Goal: Information Seeking & Learning: Learn about a topic

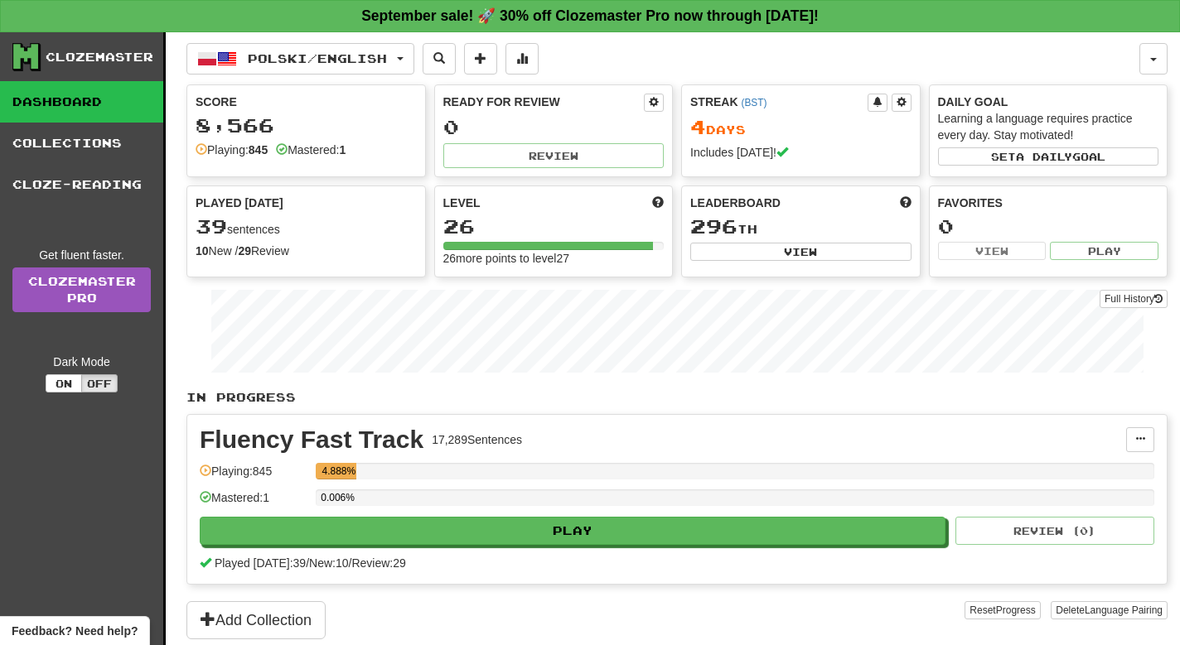
click at [708, 529] on button "Play" at bounding box center [573, 531] width 746 height 28
select select "**"
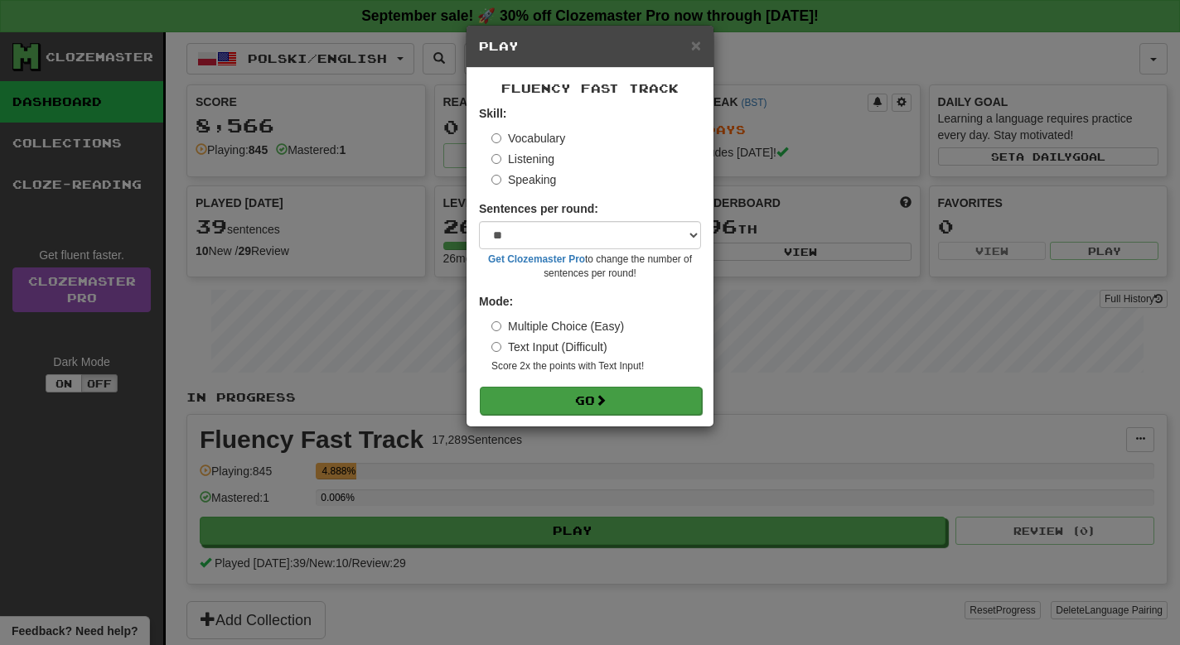
click at [614, 404] on button "Go" at bounding box center [591, 401] width 222 height 28
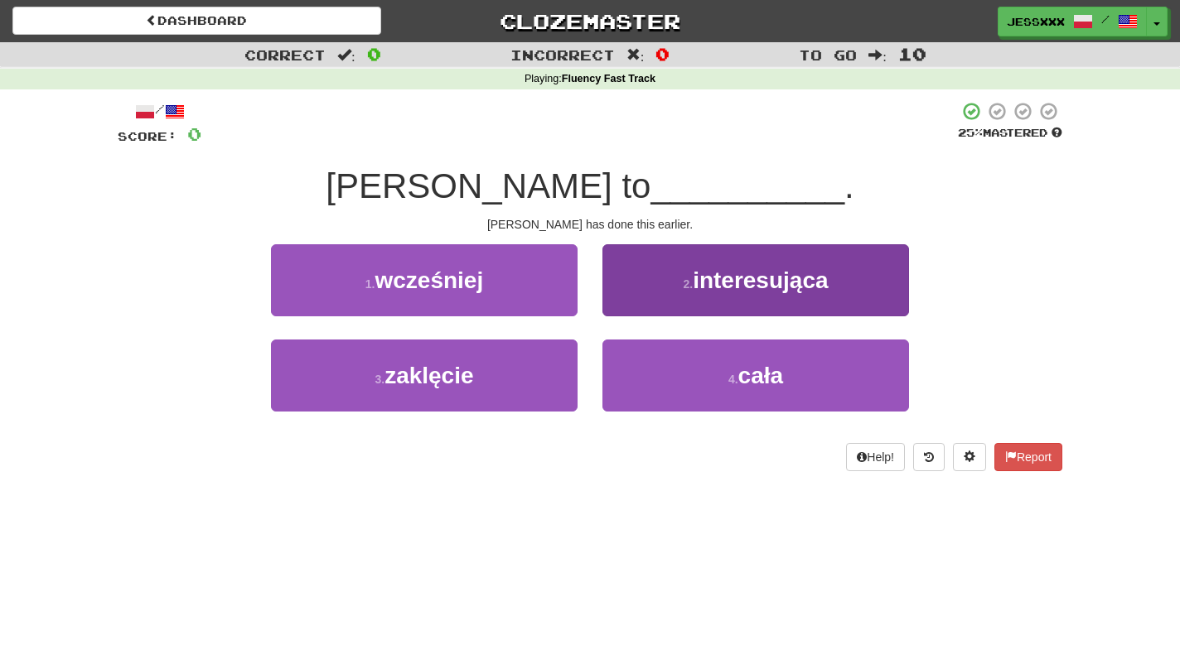
click at [635, 282] on button "2 . interesująca" at bounding box center [755, 280] width 307 height 72
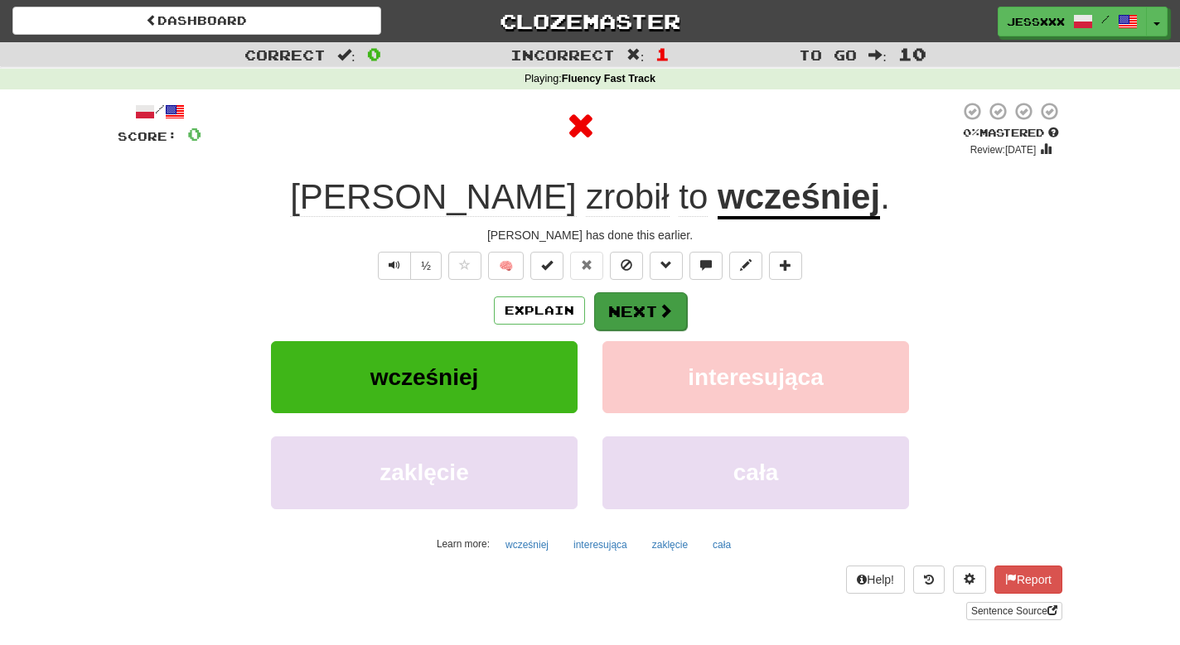
click at [631, 305] on button "Next" at bounding box center [640, 311] width 93 height 38
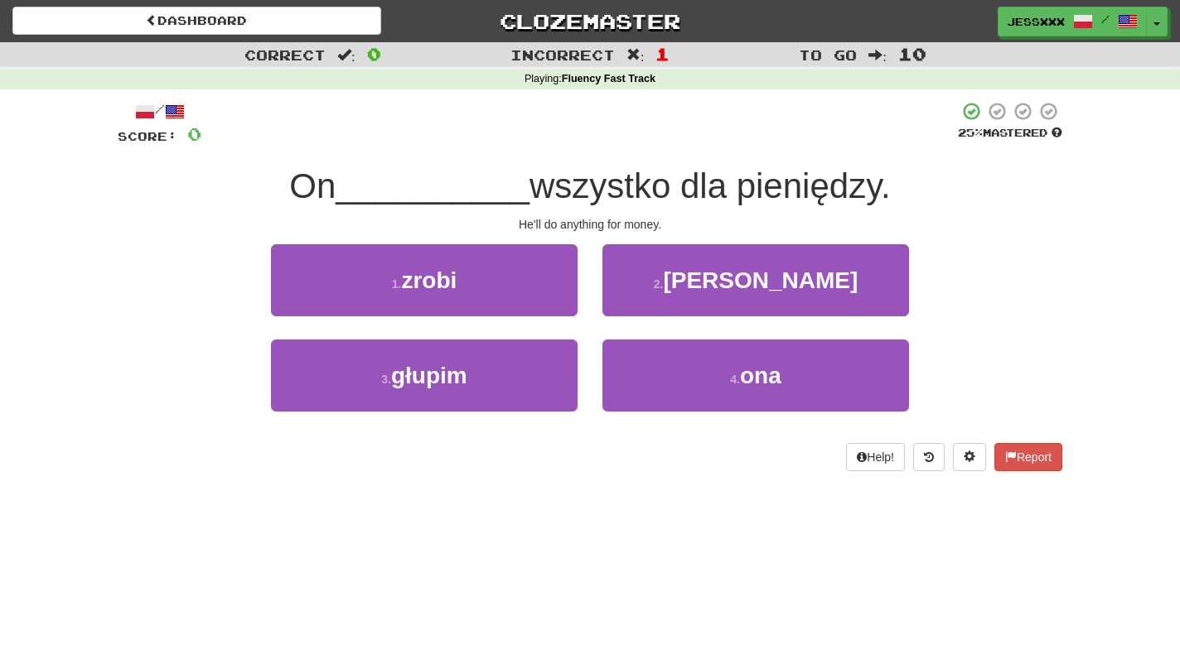
click at [631, 305] on button "2 . seth" at bounding box center [755, 280] width 307 height 72
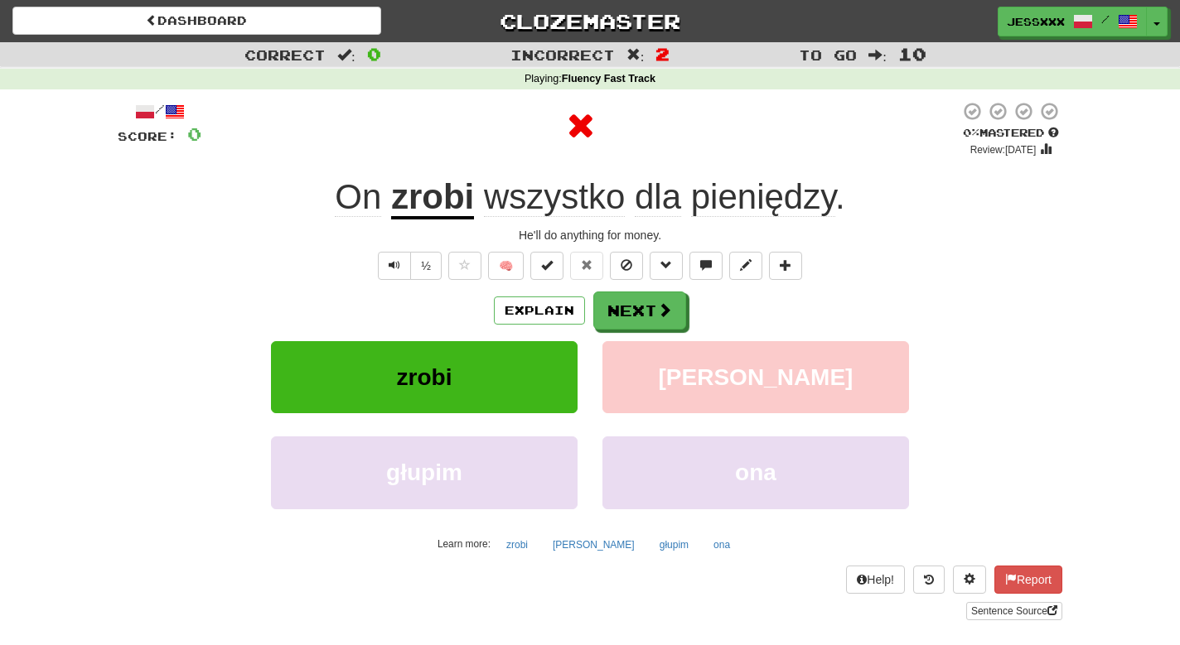
click at [631, 305] on button "Next" at bounding box center [639, 311] width 93 height 38
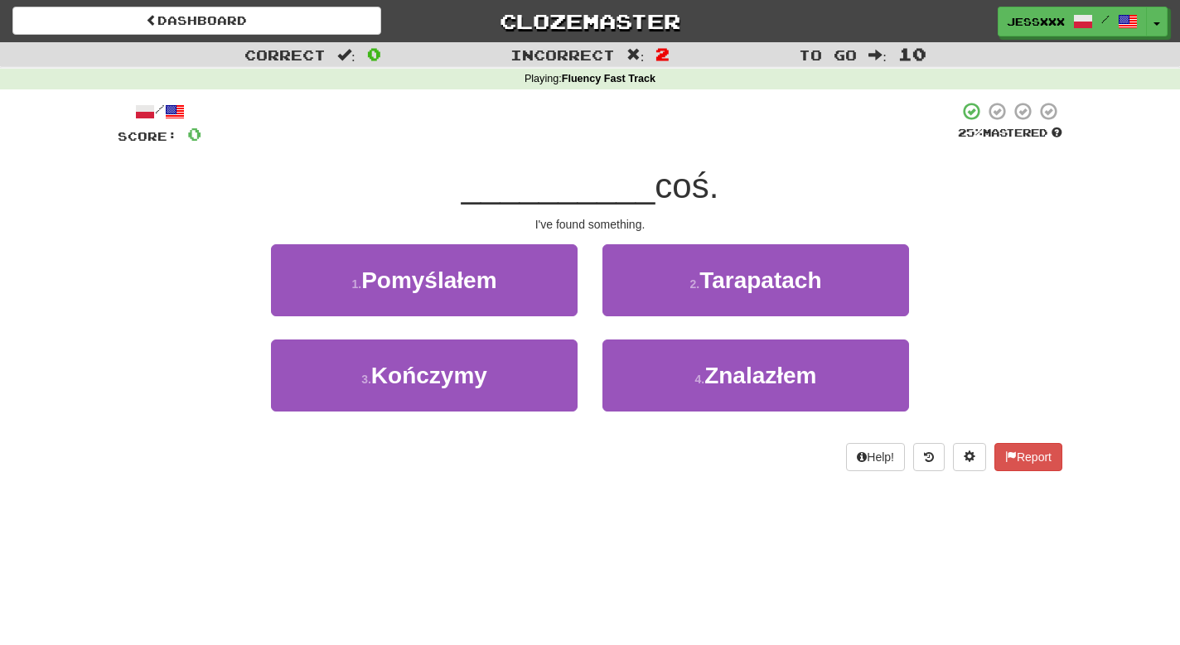
click at [631, 305] on button "2 . Tarapatach" at bounding box center [755, 280] width 307 height 72
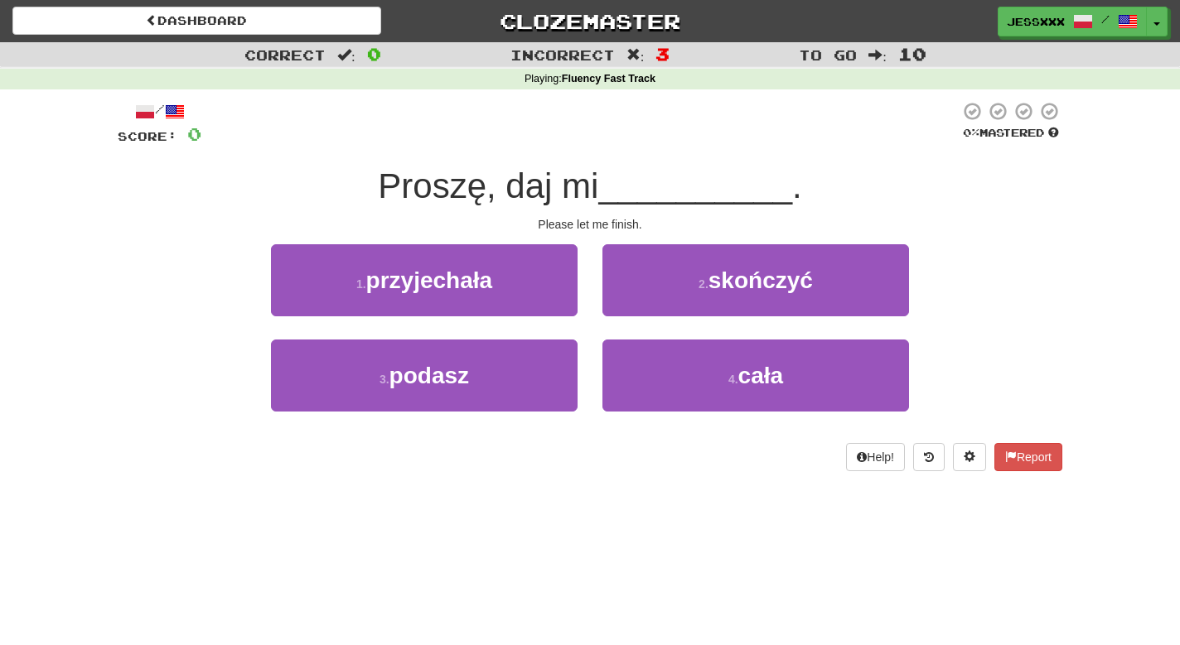
click at [631, 305] on button "2 . skończyć" at bounding box center [755, 280] width 307 height 72
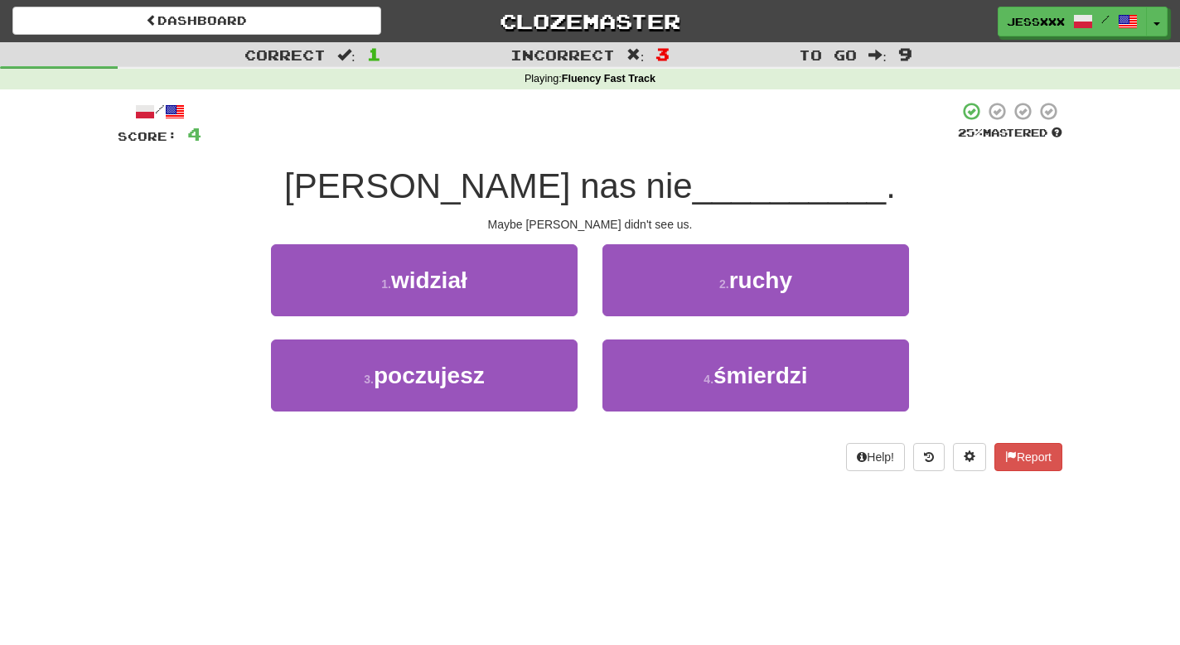
click at [631, 305] on button "2 . ruchy" at bounding box center [755, 280] width 307 height 72
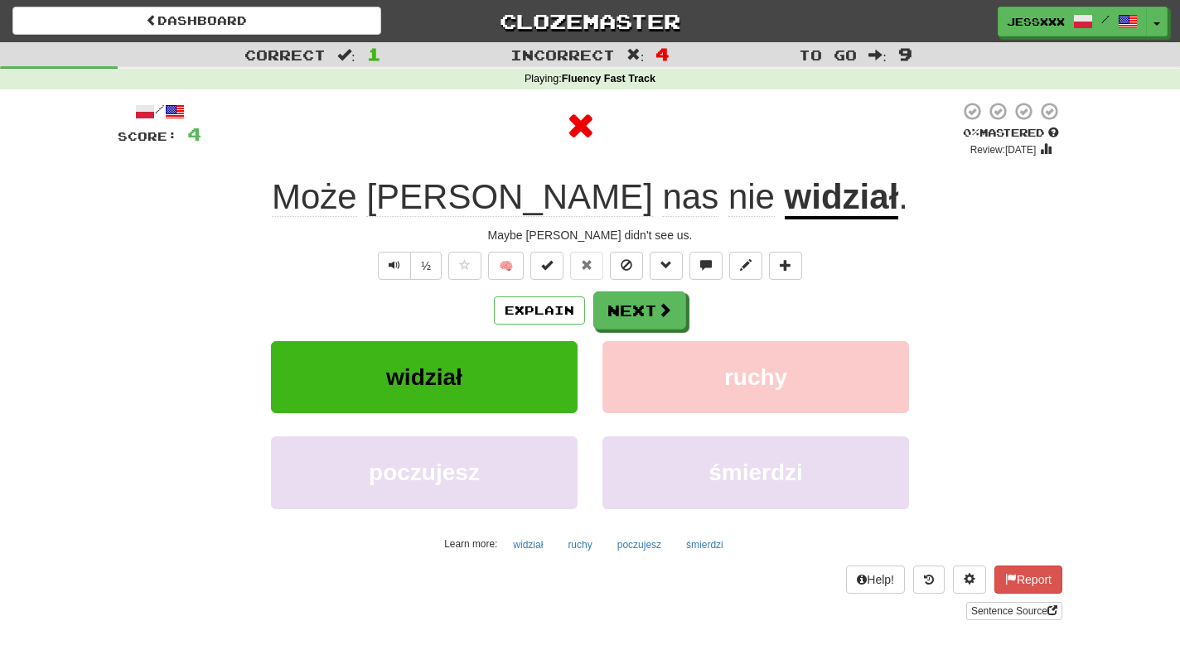
click at [631, 305] on button "Next" at bounding box center [639, 311] width 93 height 38
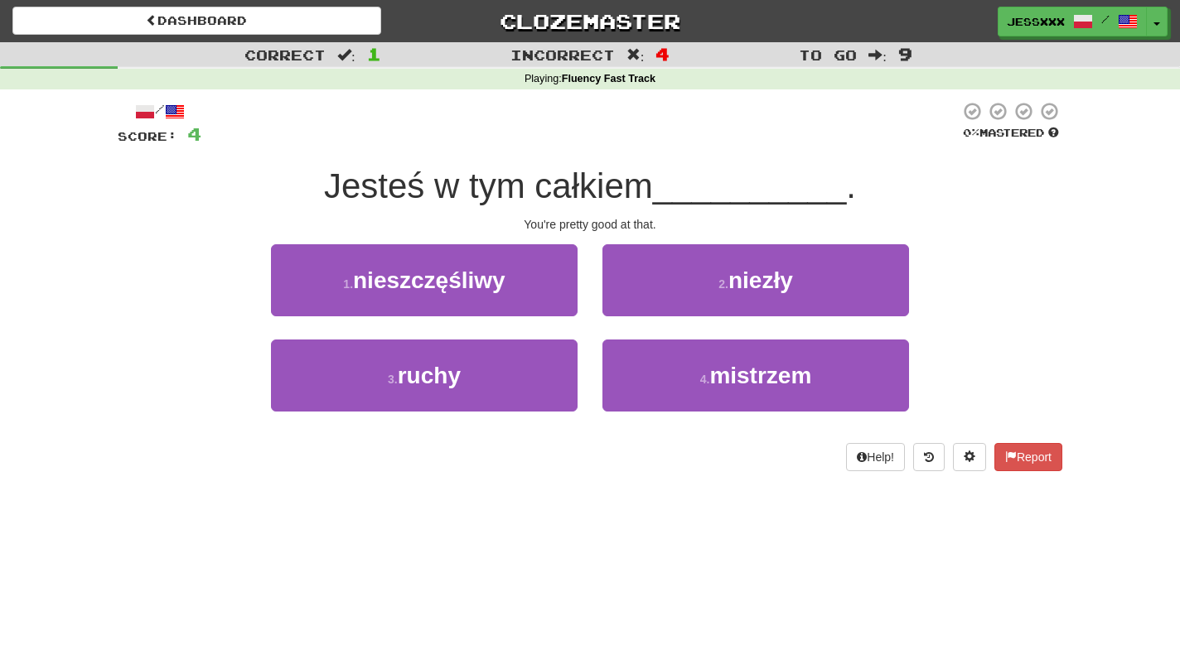
click at [631, 305] on button "2 . niezły" at bounding box center [755, 280] width 307 height 72
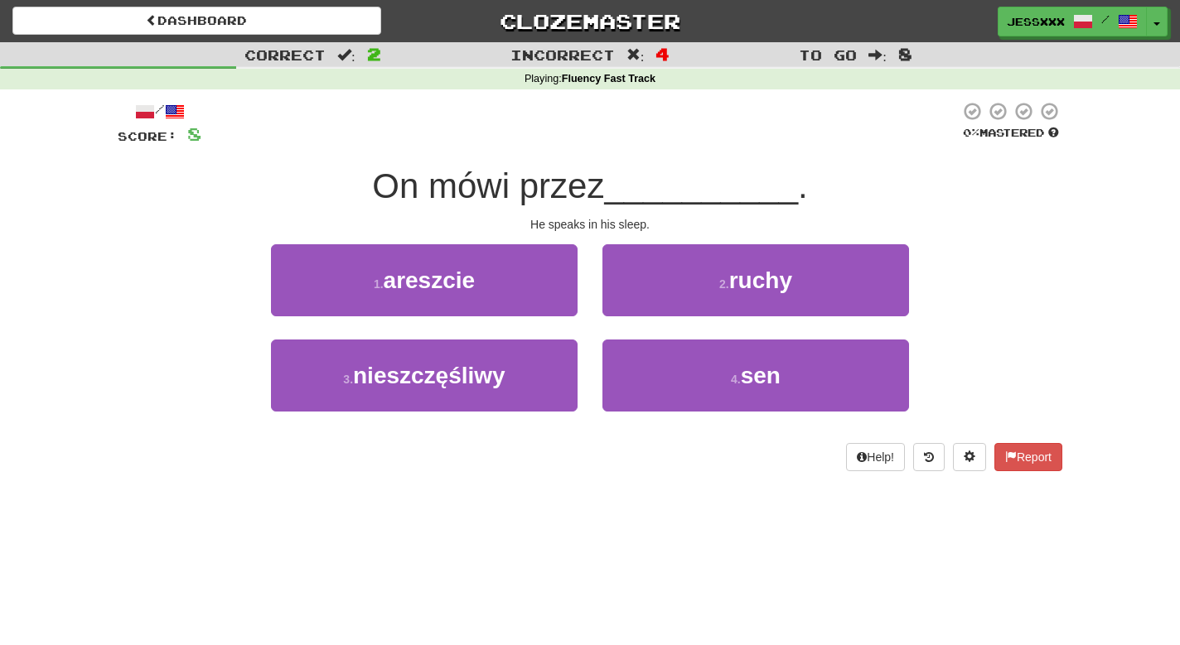
click at [631, 305] on button "2 . ruchy" at bounding box center [755, 280] width 307 height 72
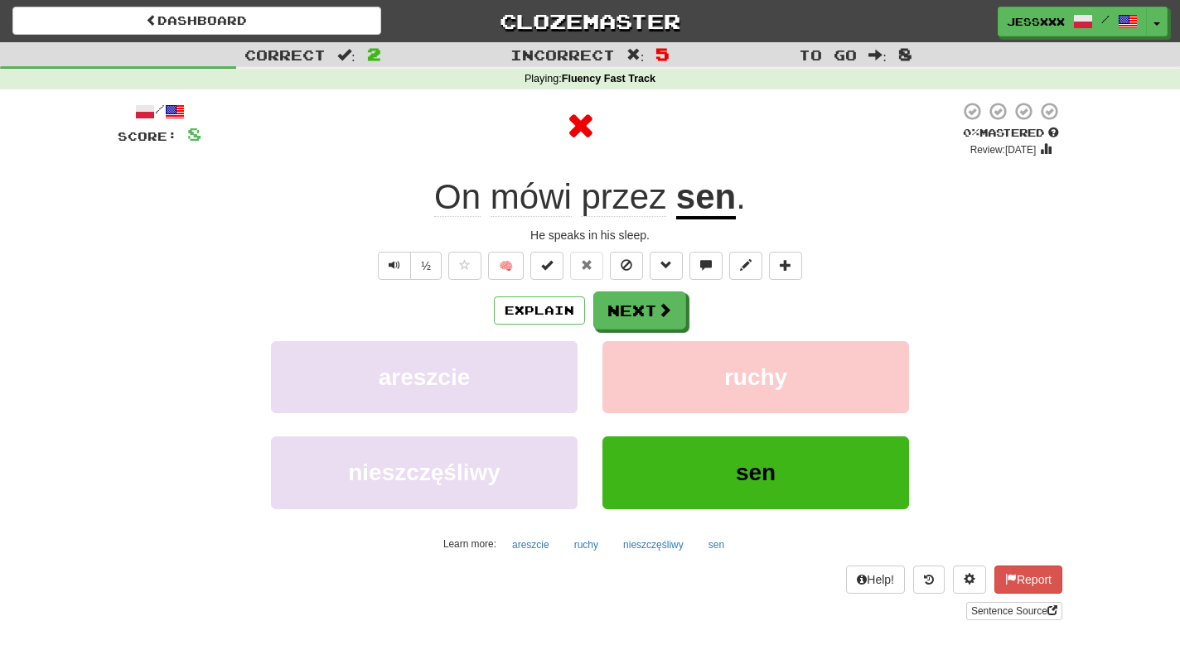
click at [631, 305] on button "Next" at bounding box center [639, 311] width 93 height 38
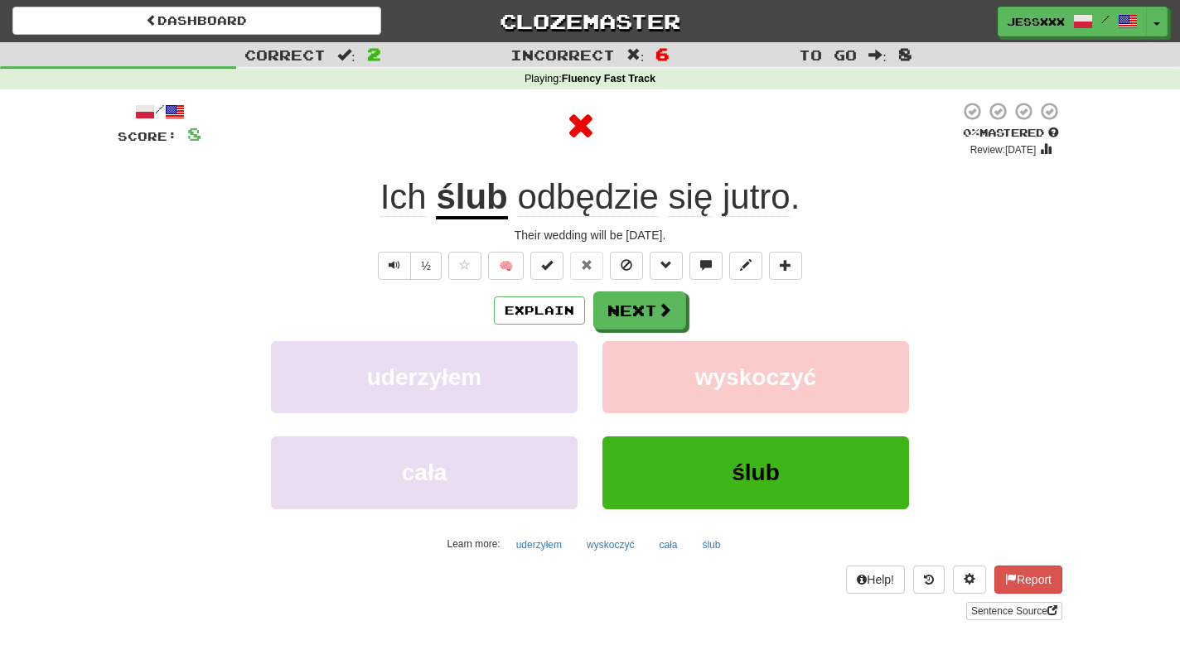
click at [631, 305] on button "Next" at bounding box center [639, 311] width 93 height 38
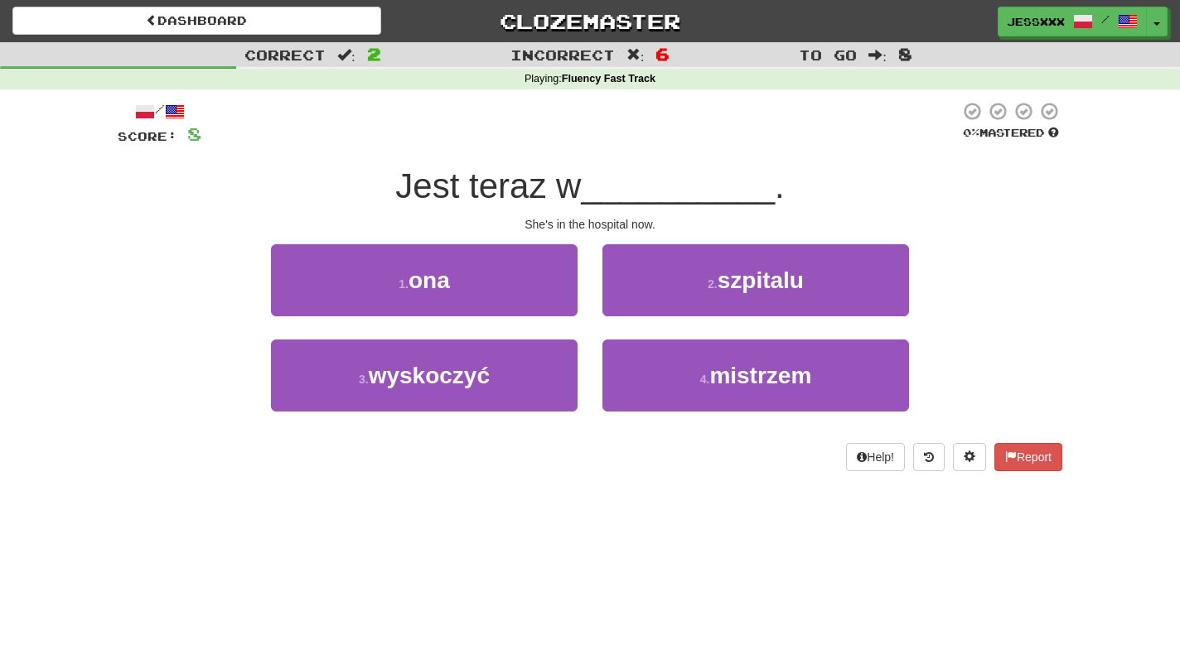
click at [631, 305] on button "2 . szpitalu" at bounding box center [755, 280] width 307 height 72
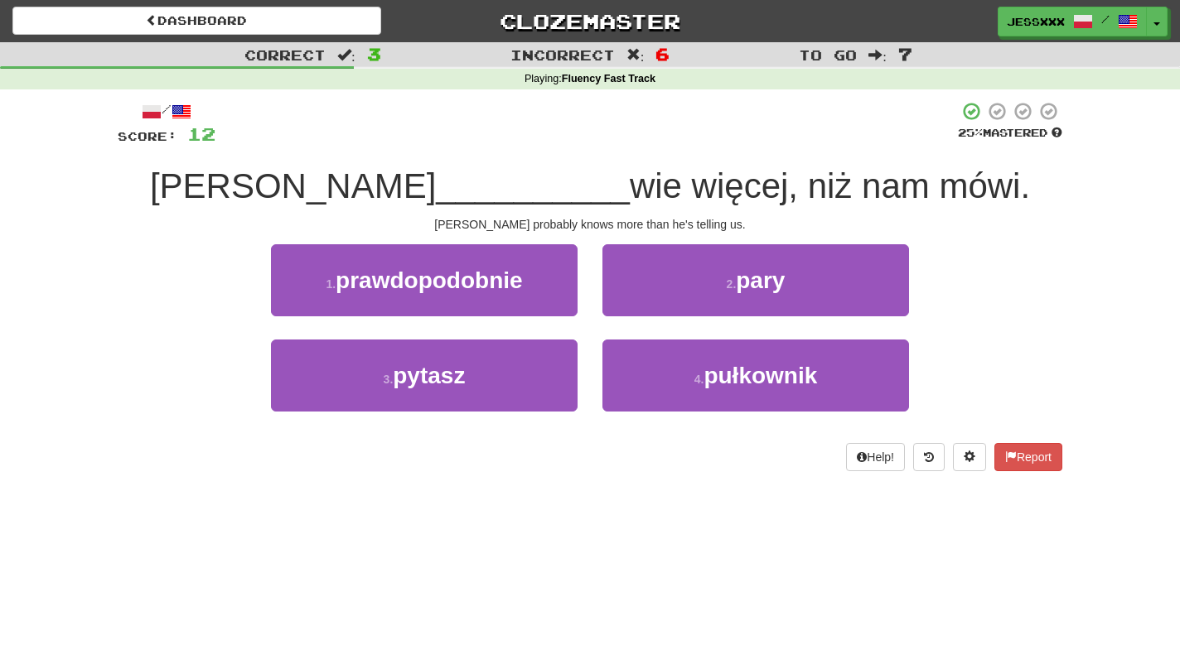
click at [631, 305] on button "2 . pary" at bounding box center [755, 280] width 307 height 72
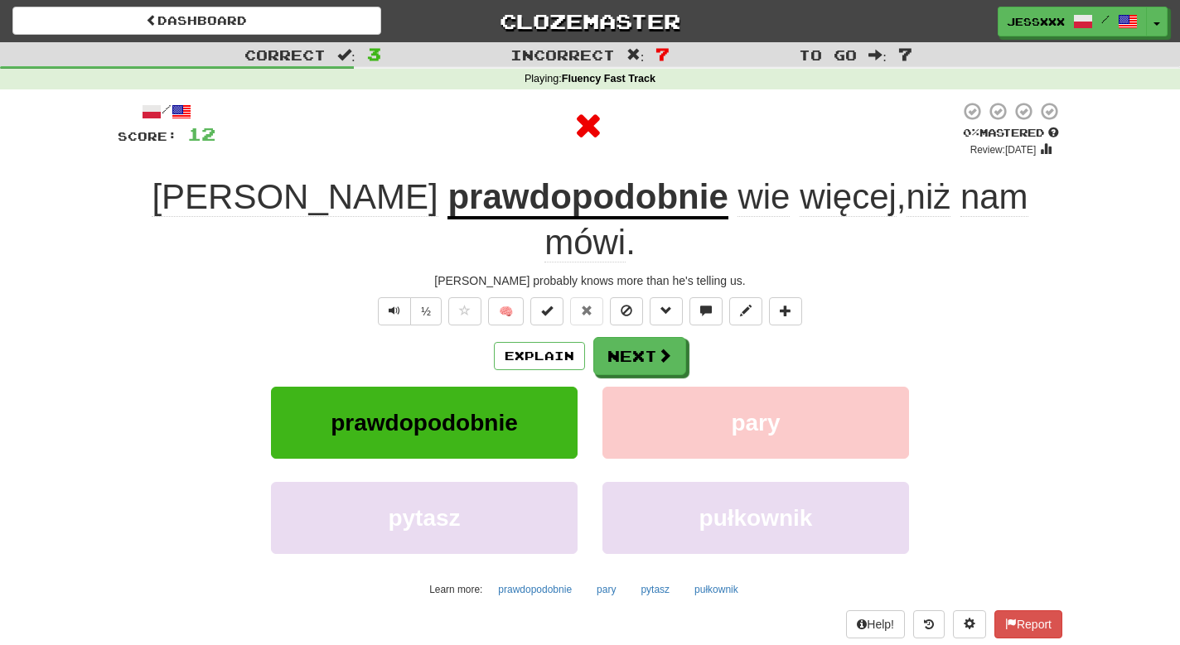
click at [631, 337] on button "Next" at bounding box center [639, 356] width 93 height 38
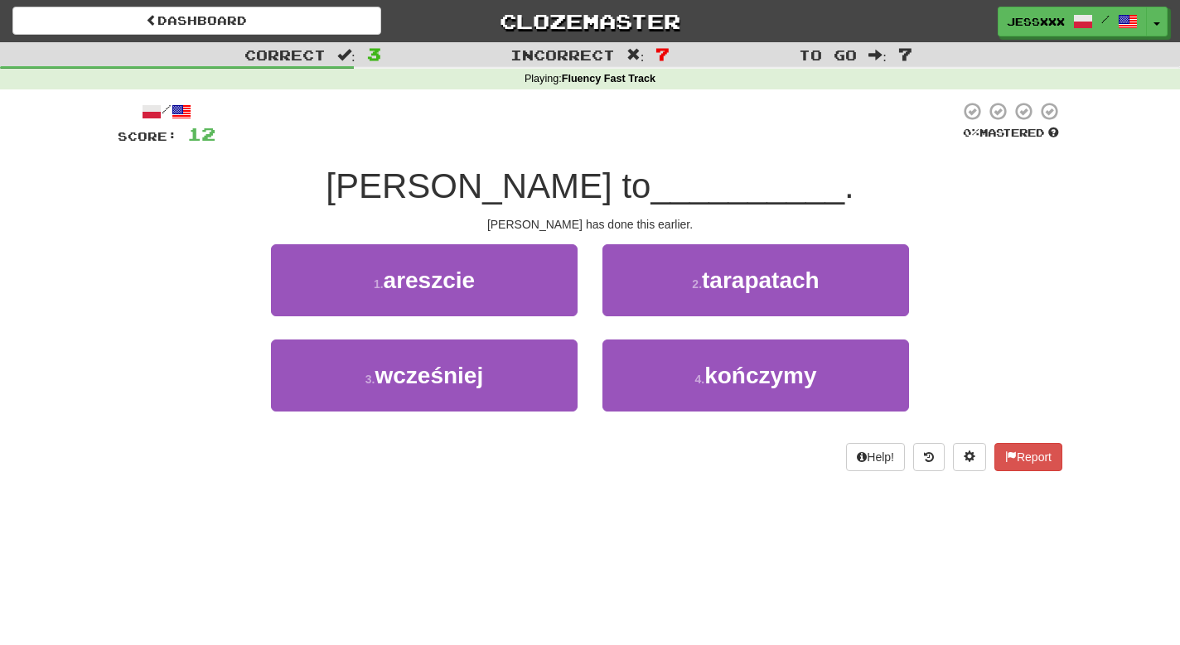
click at [631, 305] on button "2 . tarapatach" at bounding box center [755, 280] width 307 height 72
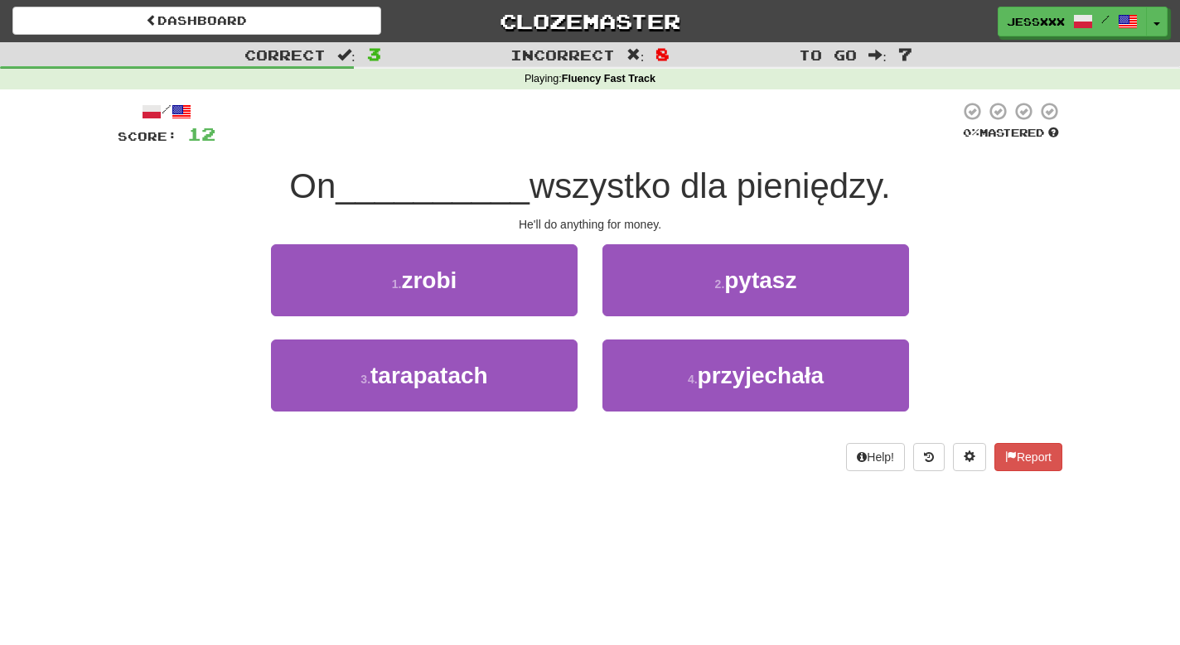
click at [631, 305] on button "2 . pytasz" at bounding box center [755, 280] width 307 height 72
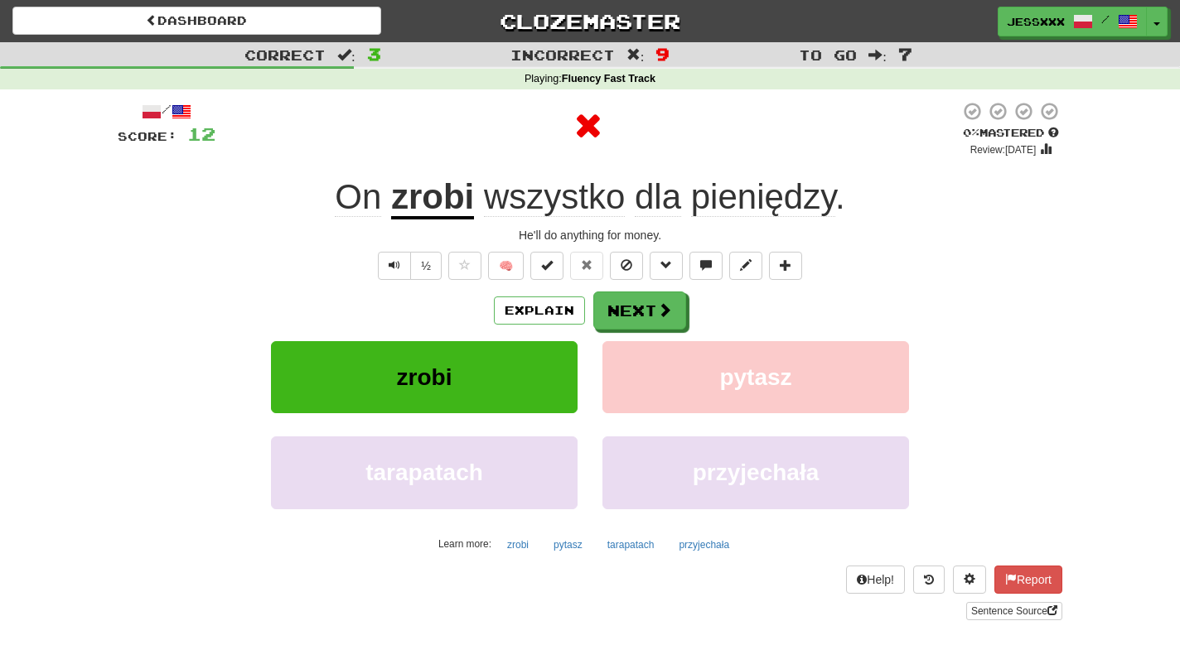
click at [631, 305] on button "Next" at bounding box center [639, 311] width 93 height 38
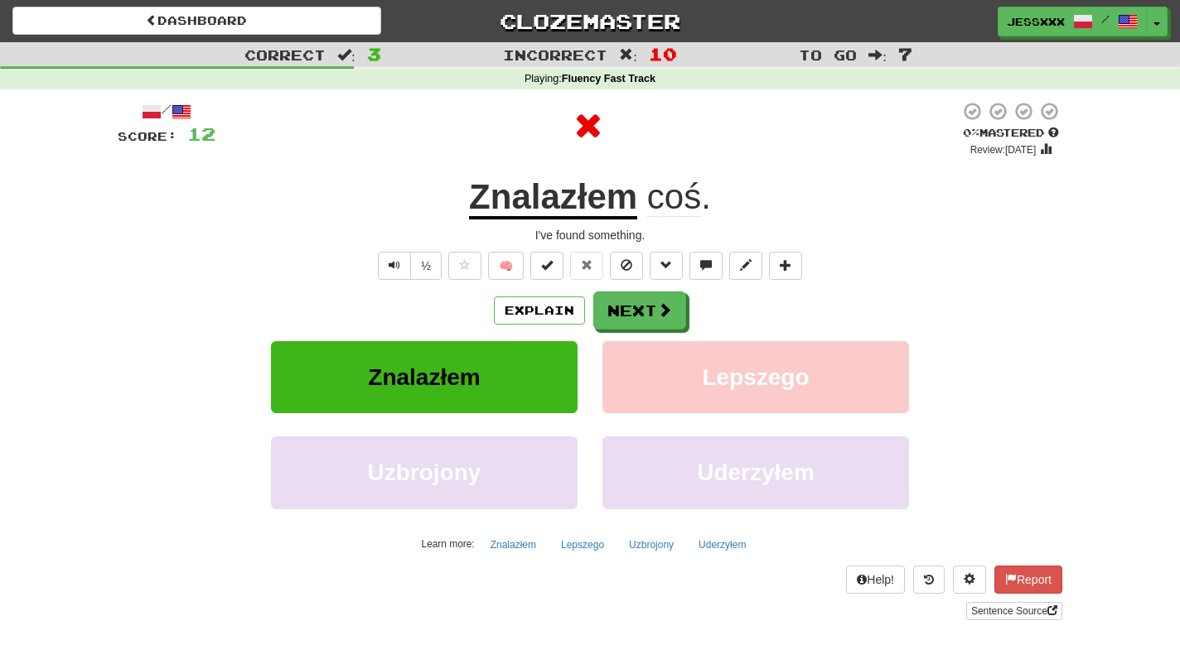
click at [631, 305] on button "Next" at bounding box center [639, 311] width 93 height 38
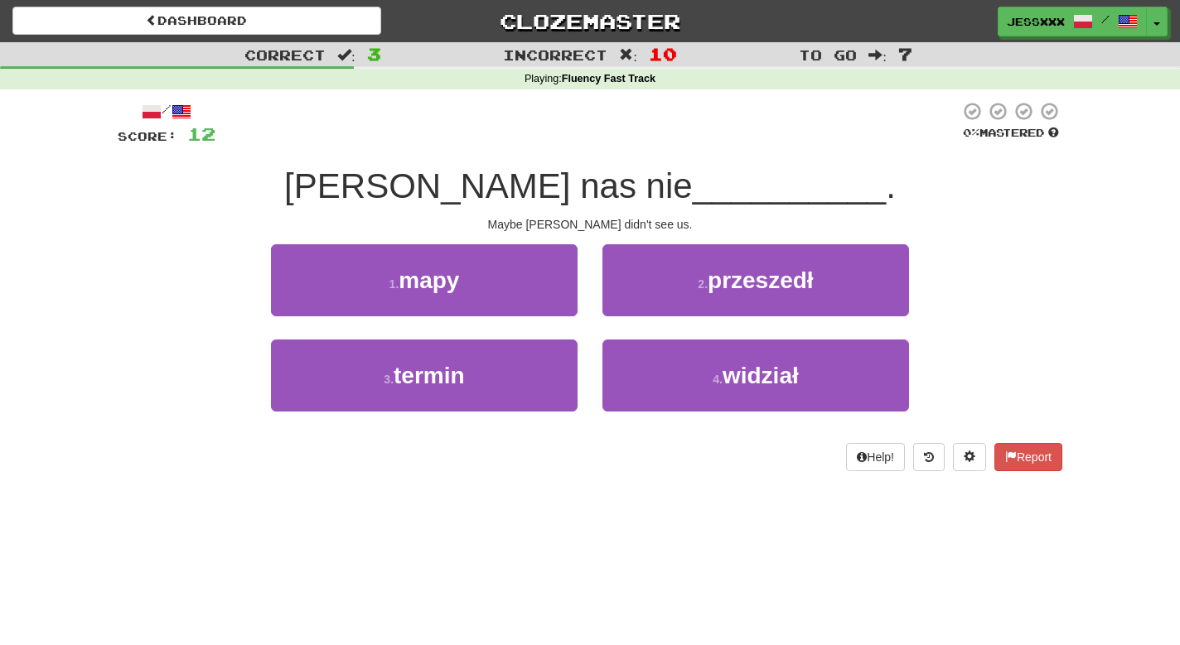
click at [631, 305] on button "2 . przeszedł" at bounding box center [755, 280] width 307 height 72
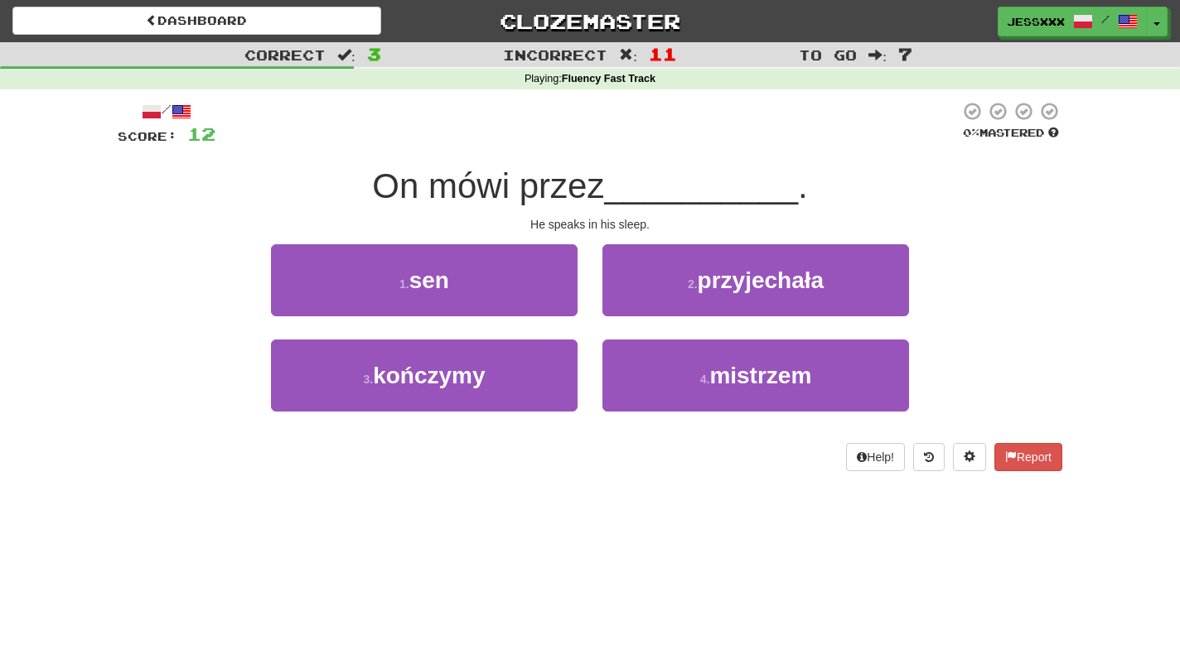
click at [631, 305] on button "2 . przyjechała" at bounding box center [755, 280] width 307 height 72
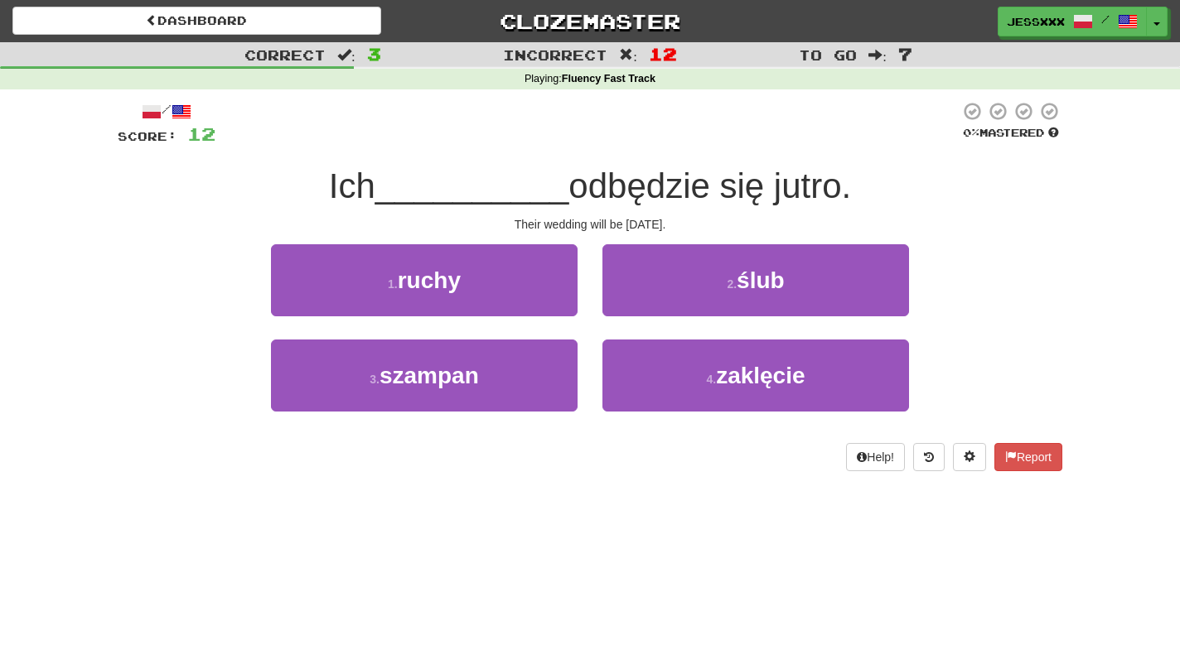
click at [631, 305] on button "2 . ślub" at bounding box center [755, 280] width 307 height 72
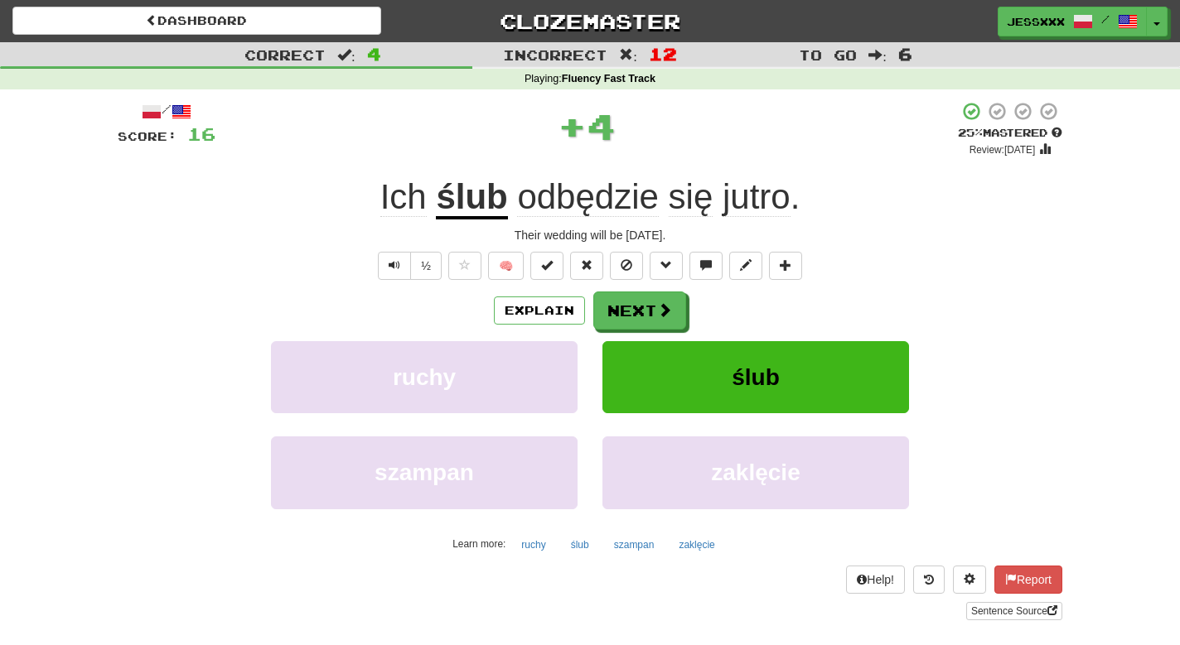
click at [631, 305] on button "Next" at bounding box center [639, 311] width 93 height 38
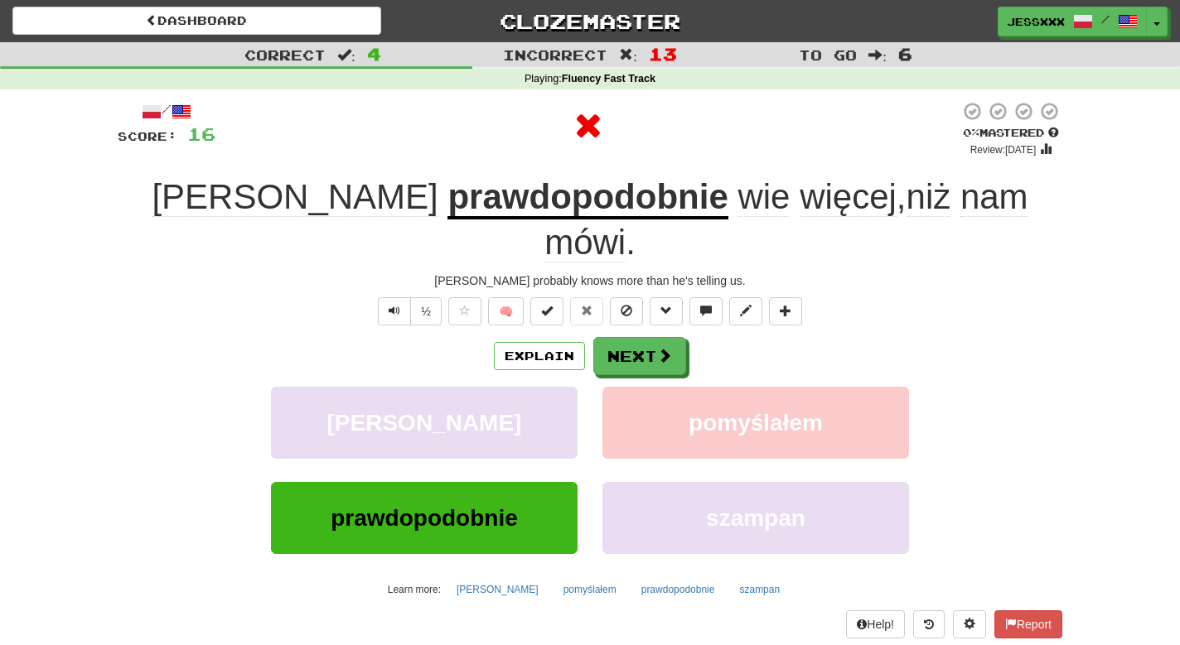
click at [631, 337] on button "Next" at bounding box center [639, 356] width 93 height 38
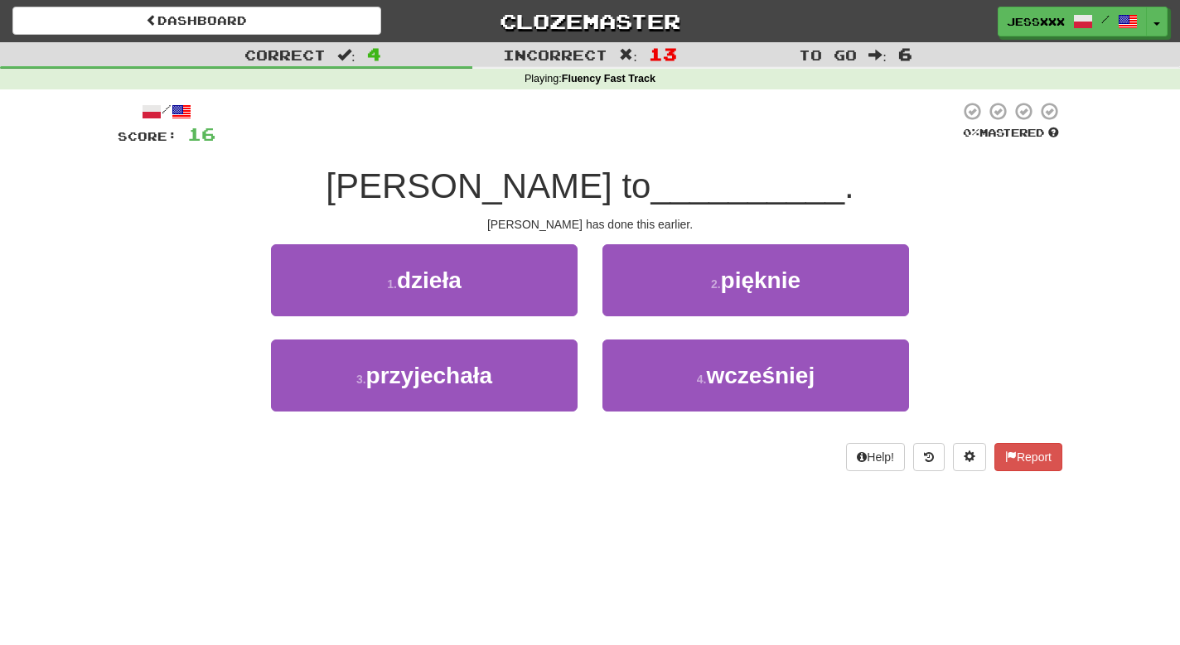
click at [631, 305] on button "2 . pięknie" at bounding box center [755, 280] width 307 height 72
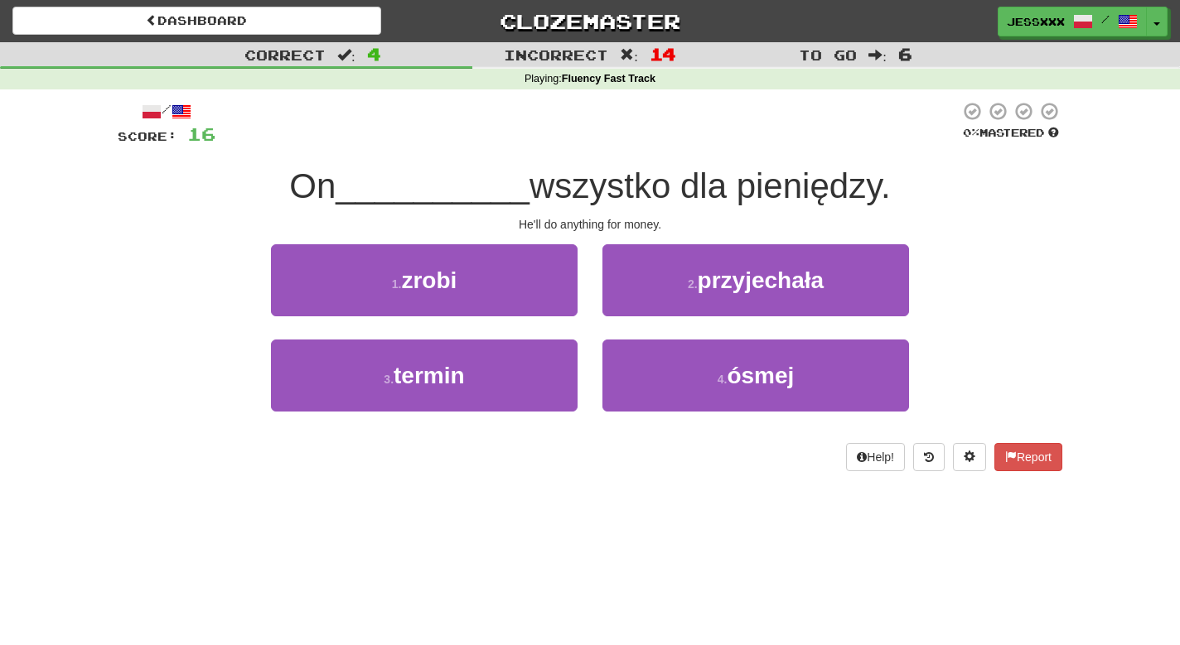
click at [631, 305] on button "2 . przyjechała" at bounding box center [755, 280] width 307 height 72
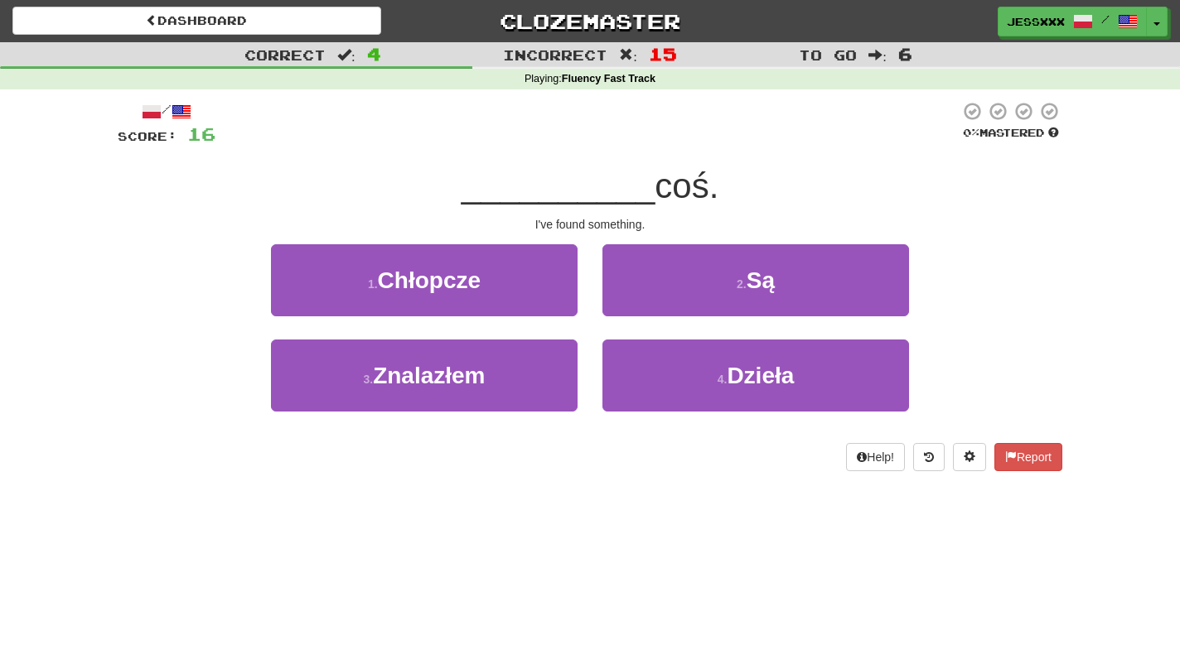
click at [631, 305] on button "2 . Są" at bounding box center [755, 280] width 307 height 72
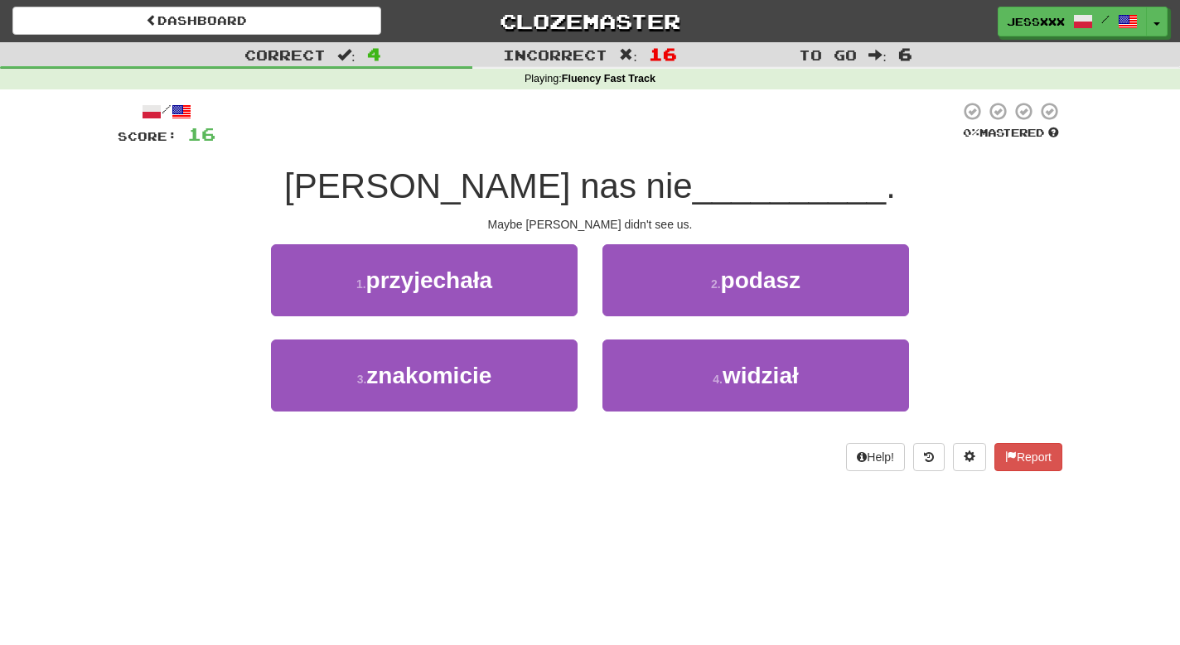
click at [631, 305] on button "2 . podasz" at bounding box center [755, 280] width 307 height 72
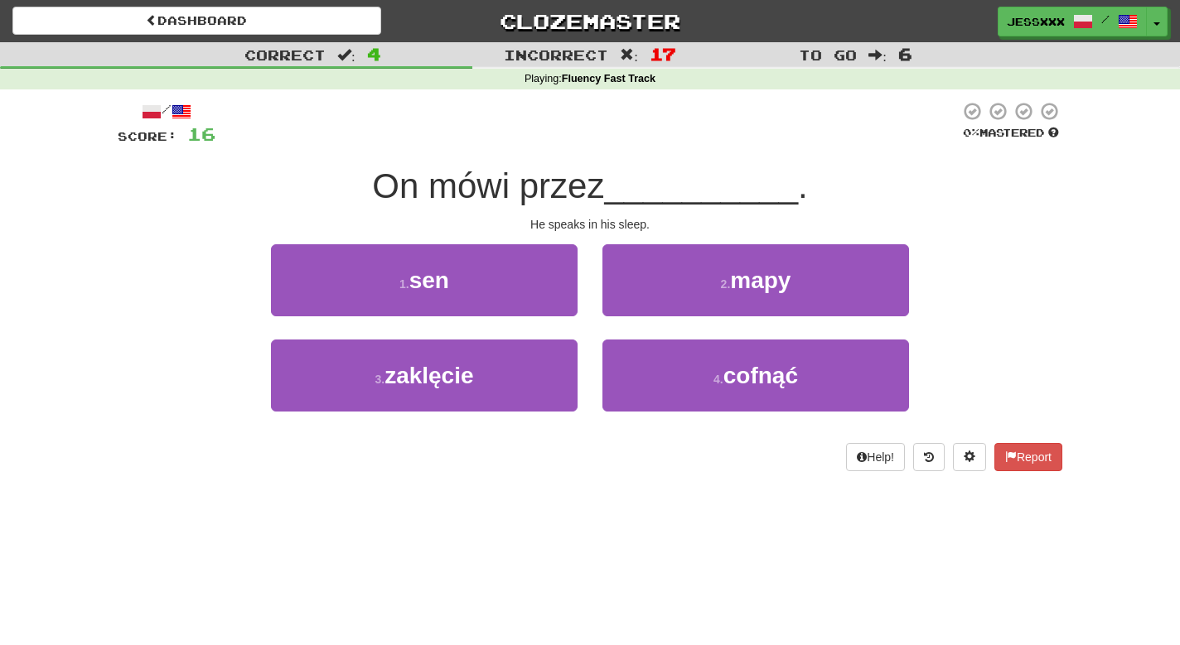
click at [631, 305] on button "2 . mapy" at bounding box center [755, 280] width 307 height 72
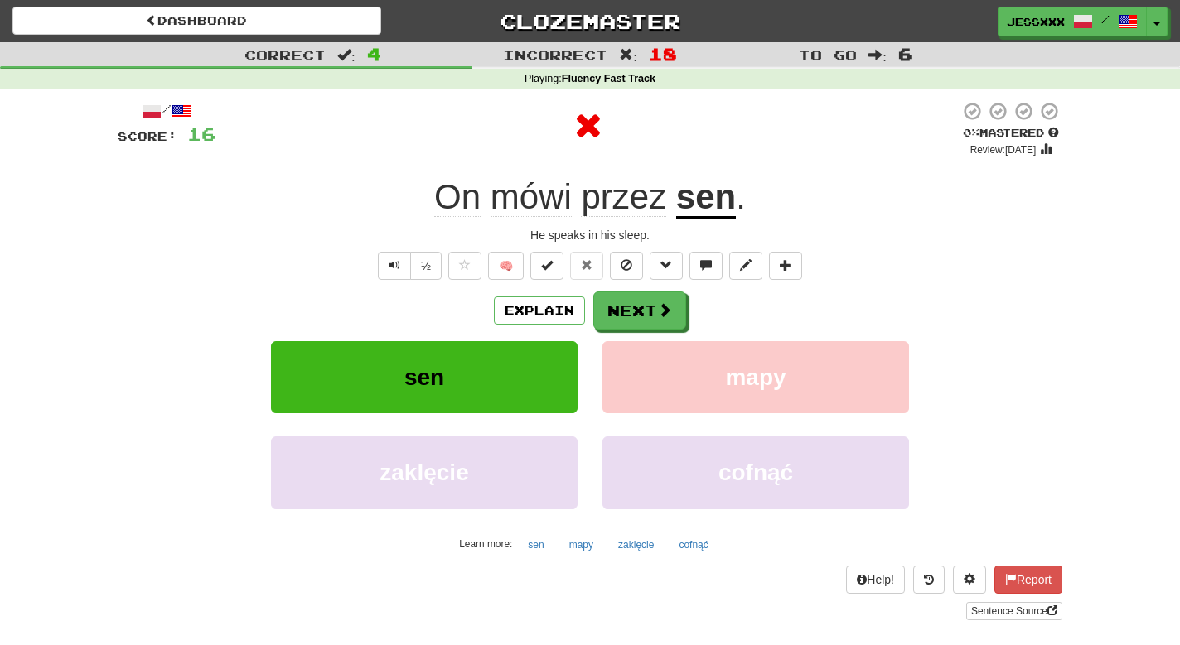
click at [631, 305] on button "Next" at bounding box center [639, 311] width 93 height 38
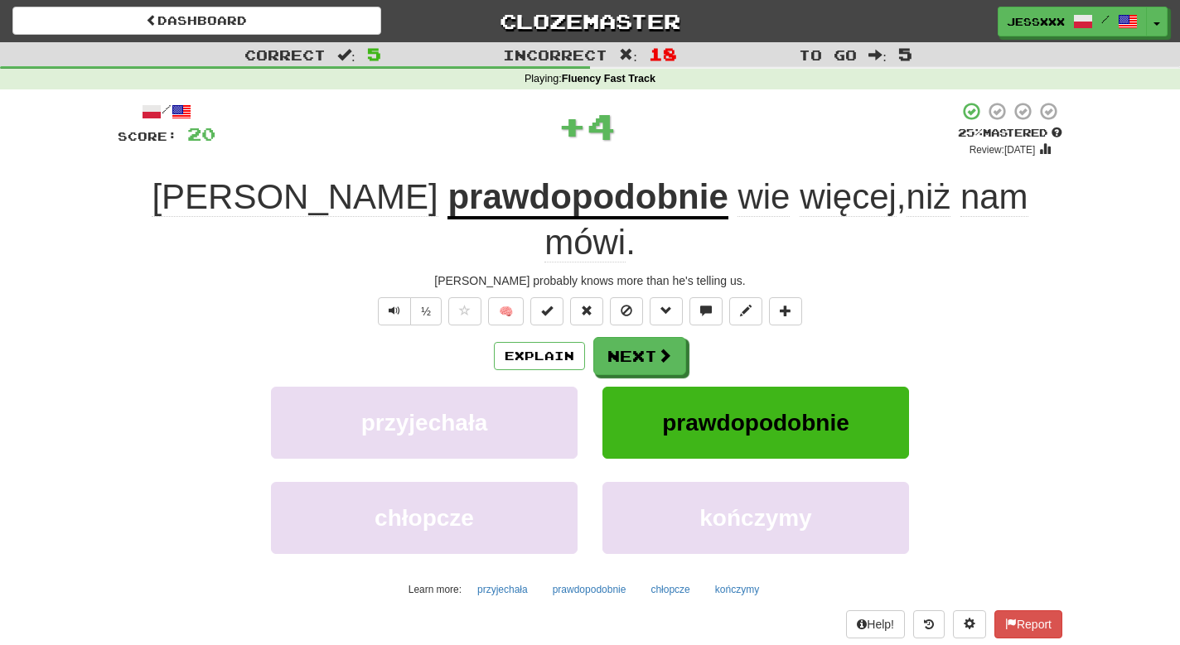
click at [631, 337] on button "Next" at bounding box center [639, 356] width 93 height 38
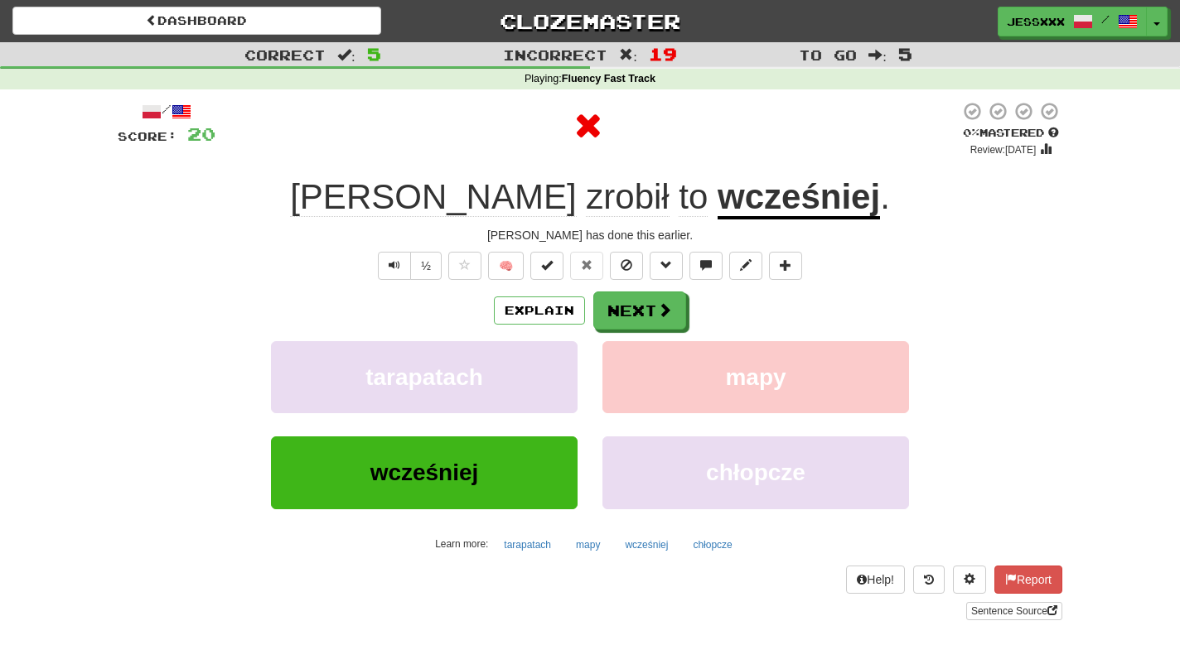
click at [631, 305] on button "Next" at bounding box center [639, 311] width 93 height 38
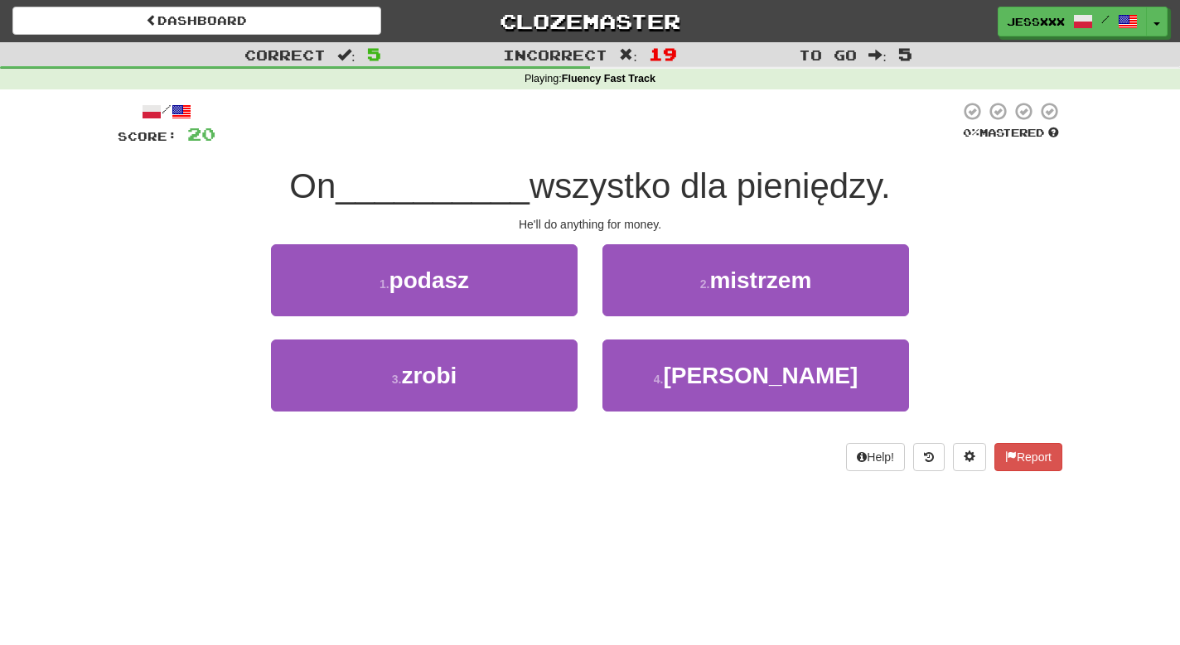
click at [631, 305] on button "2 . mistrzem" at bounding box center [755, 280] width 307 height 72
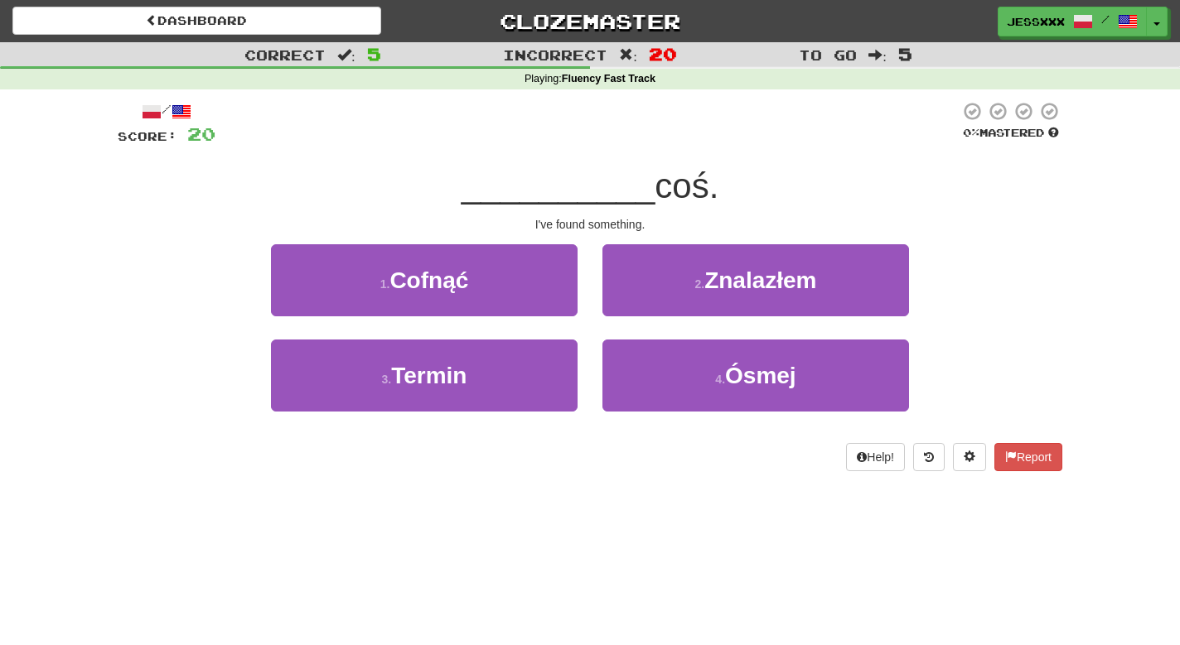
click at [631, 305] on button "2 . Znalazłem" at bounding box center [755, 280] width 307 height 72
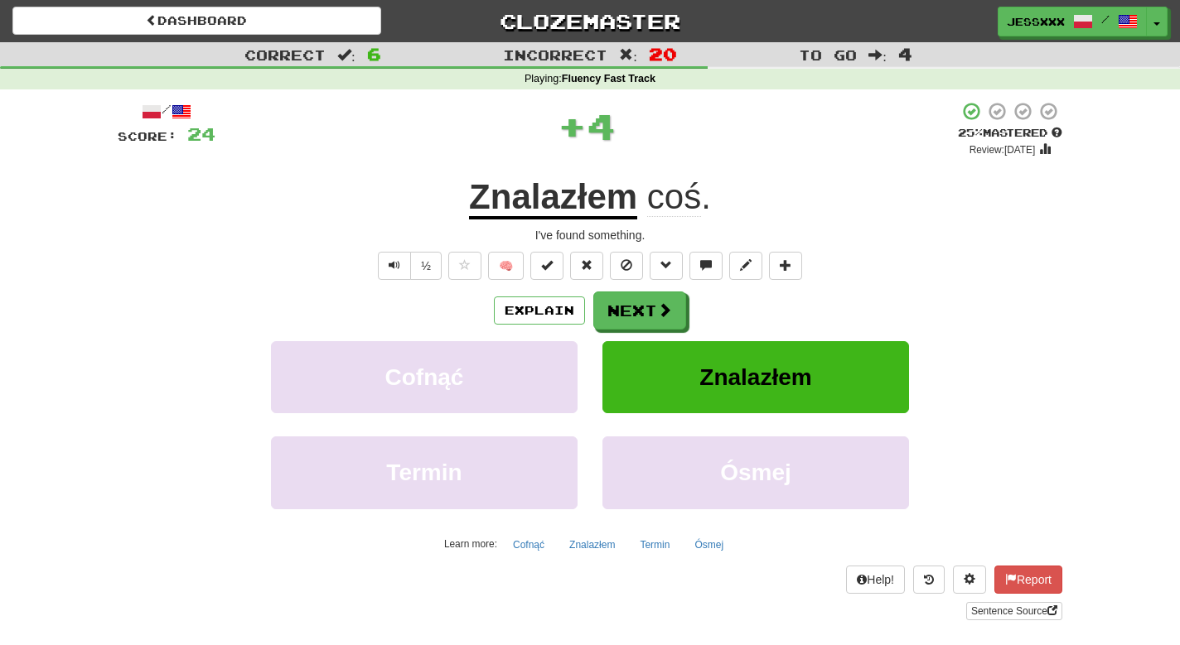
click at [631, 305] on button "Next" at bounding box center [639, 311] width 93 height 38
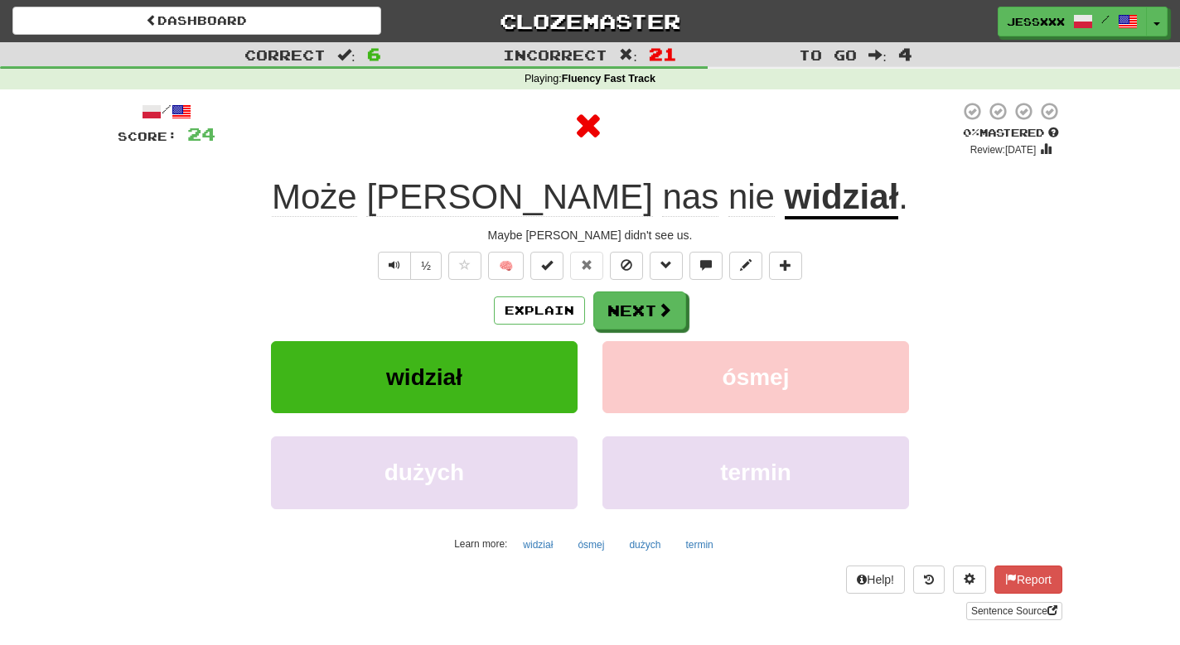
click at [631, 305] on button "Next" at bounding box center [639, 311] width 93 height 38
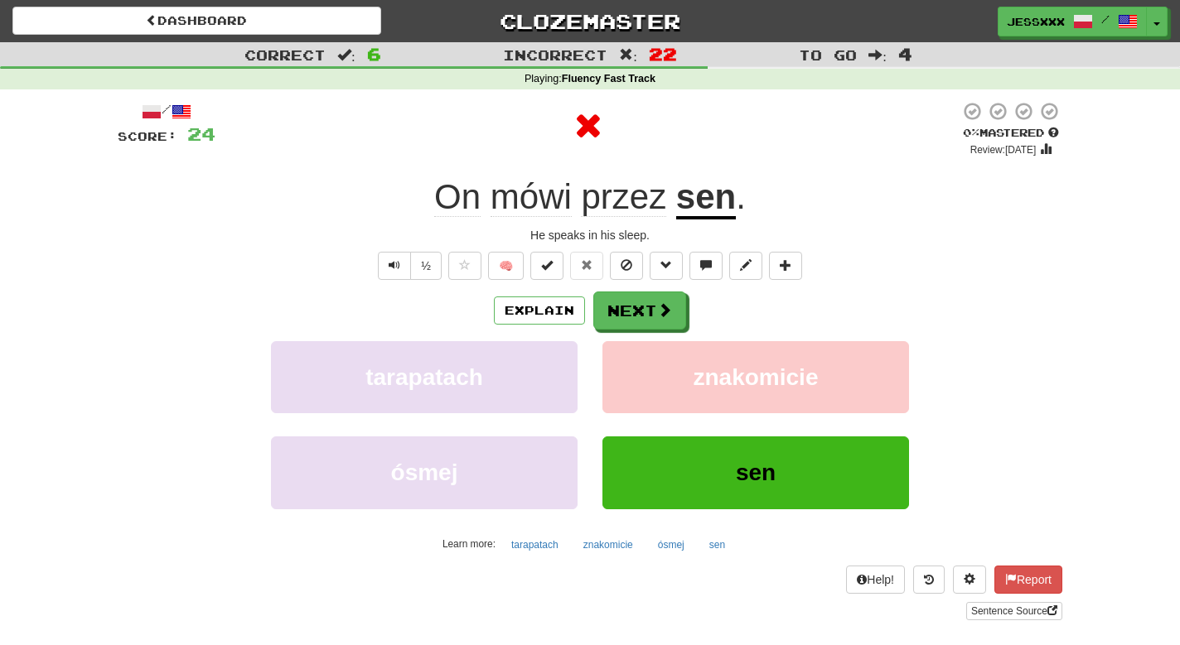
click at [631, 305] on button "Next" at bounding box center [639, 311] width 93 height 38
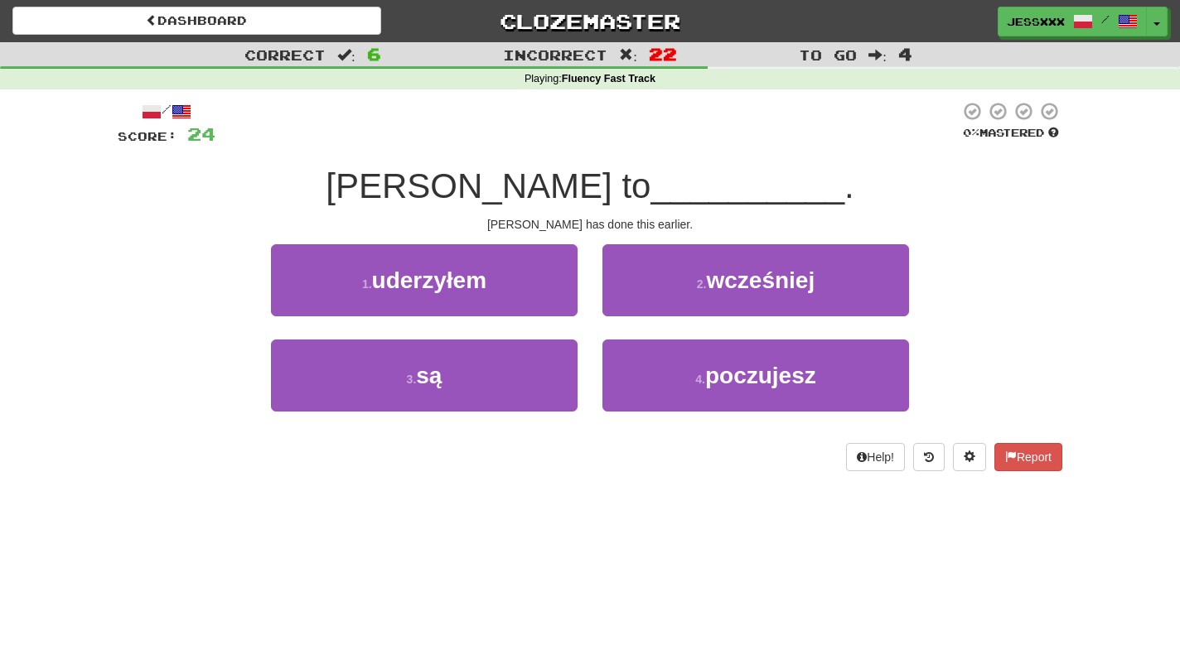
click at [631, 305] on button "2 . wcześniej" at bounding box center [755, 280] width 307 height 72
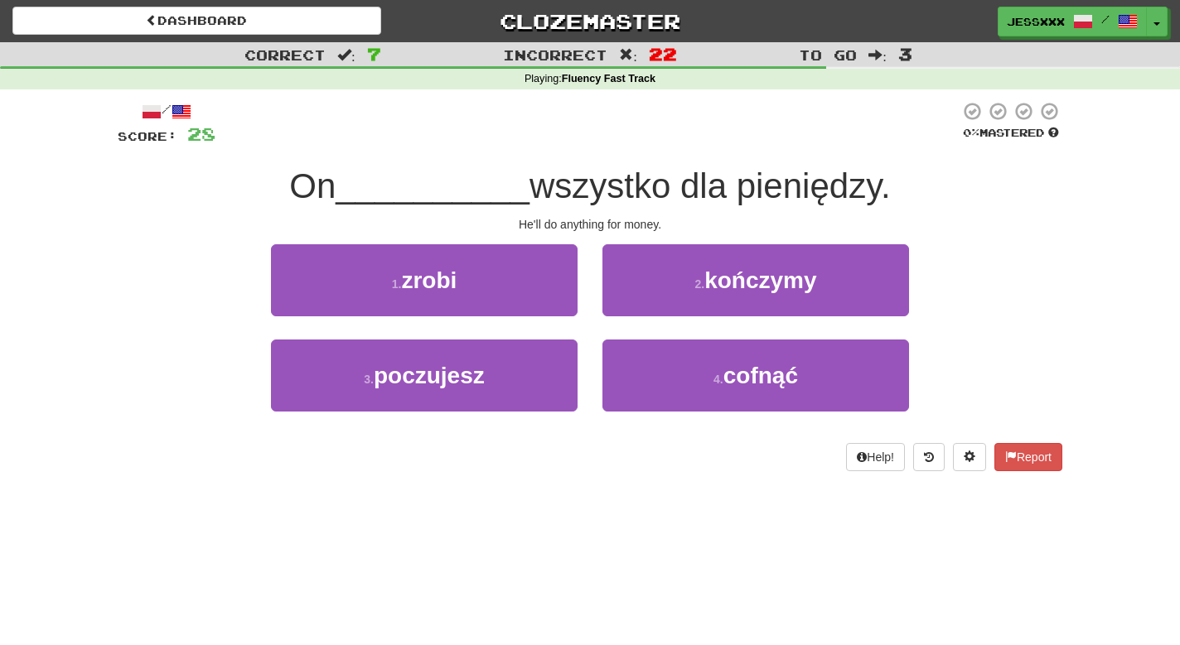
click at [631, 305] on body "Dashboard Clozemaster jessxxx / Toggle Dropdown Dashboard Leaderboard Activity …" at bounding box center [590, 617] width 1180 height 1234
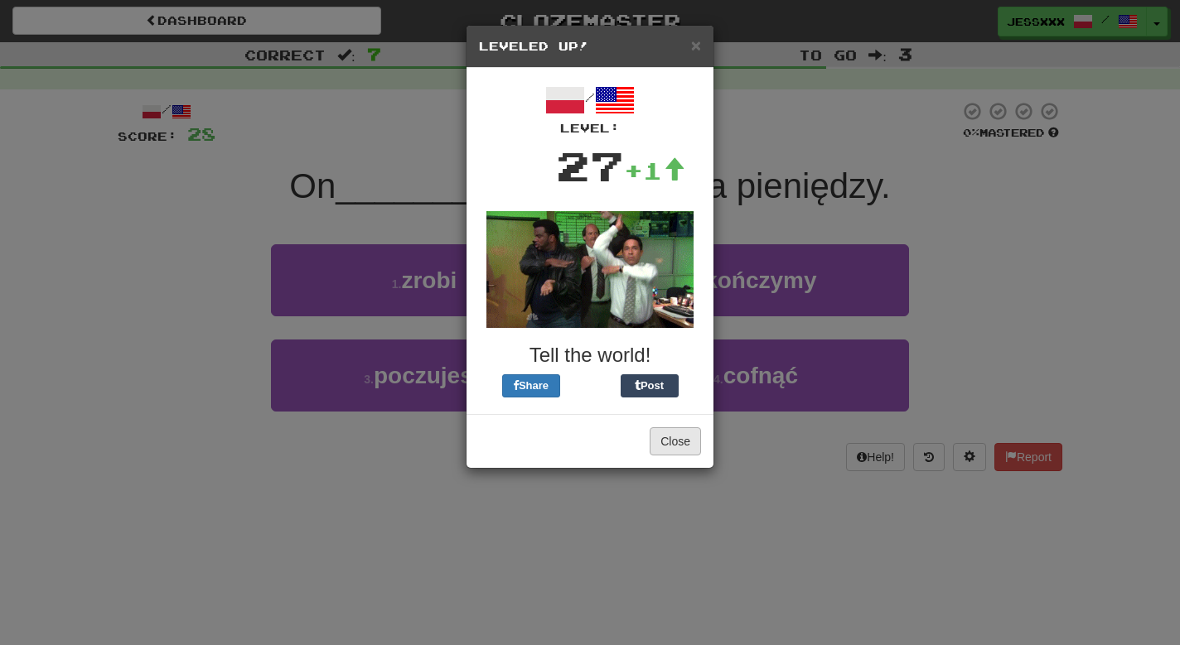
click at [672, 433] on button "Close" at bounding box center [675, 442] width 51 height 28
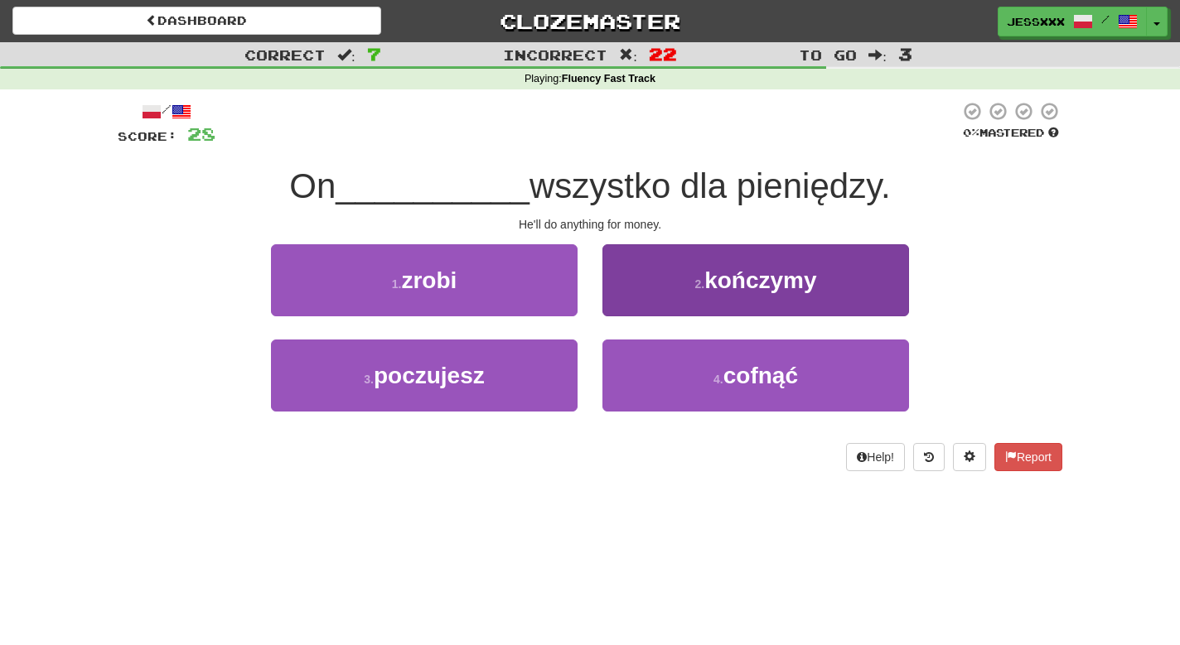
click at [690, 300] on button "2 . kończymy" at bounding box center [755, 280] width 307 height 72
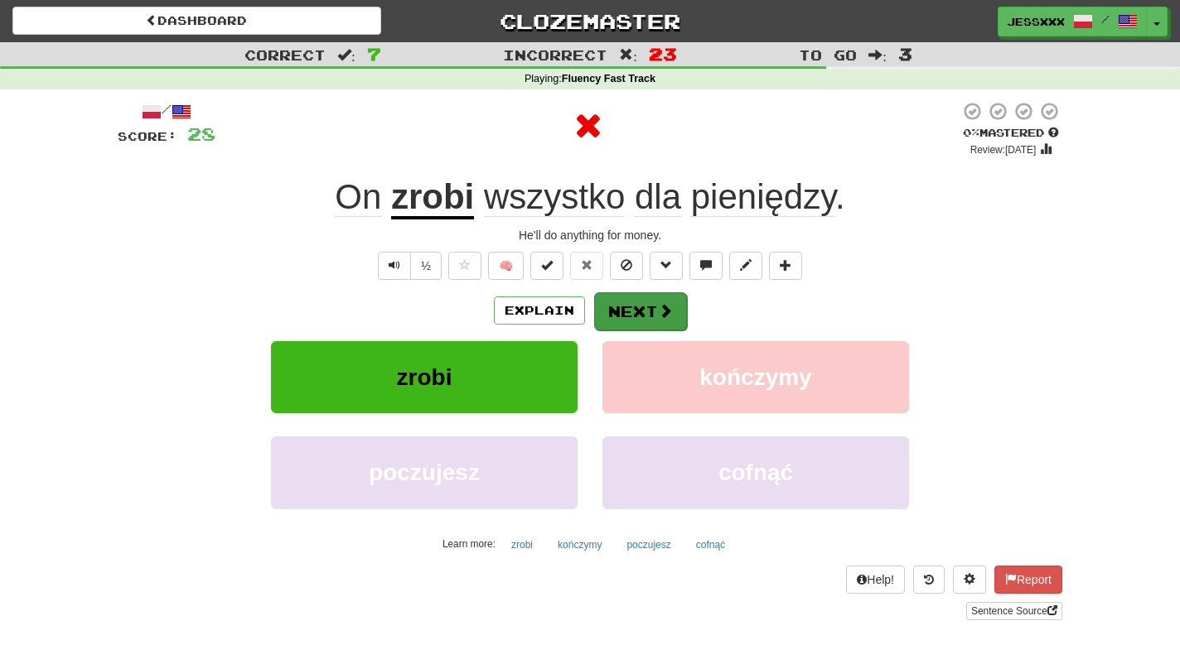
click at [668, 297] on button "Next" at bounding box center [640, 311] width 93 height 38
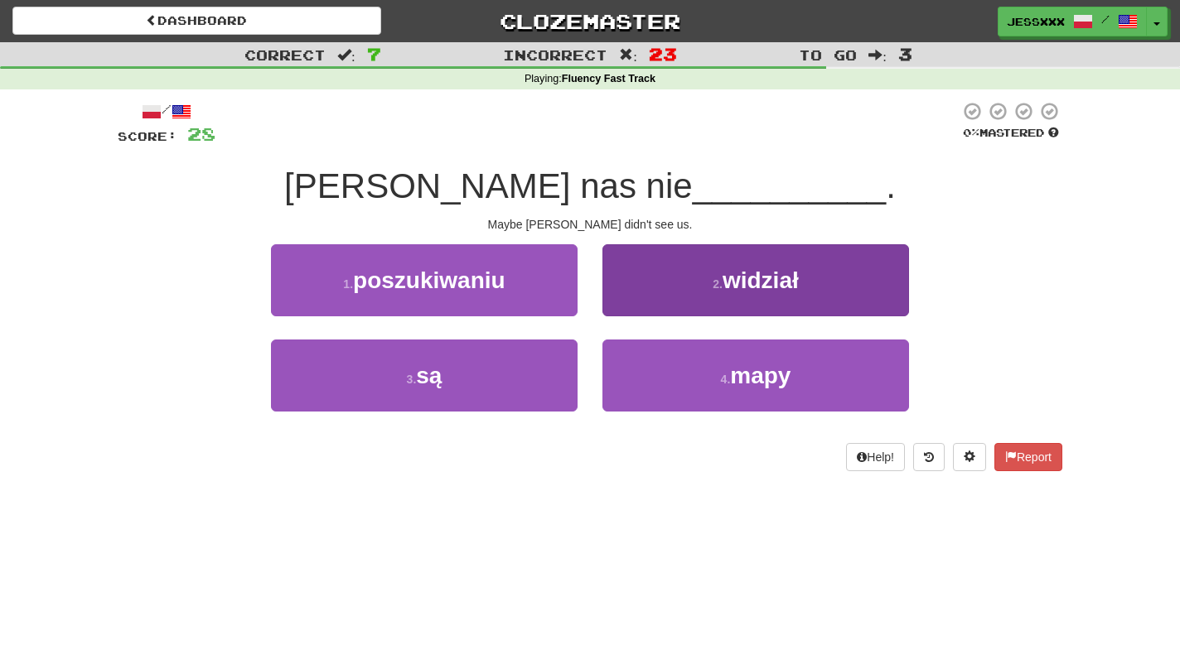
click at [668, 300] on button "2 . widział" at bounding box center [755, 280] width 307 height 72
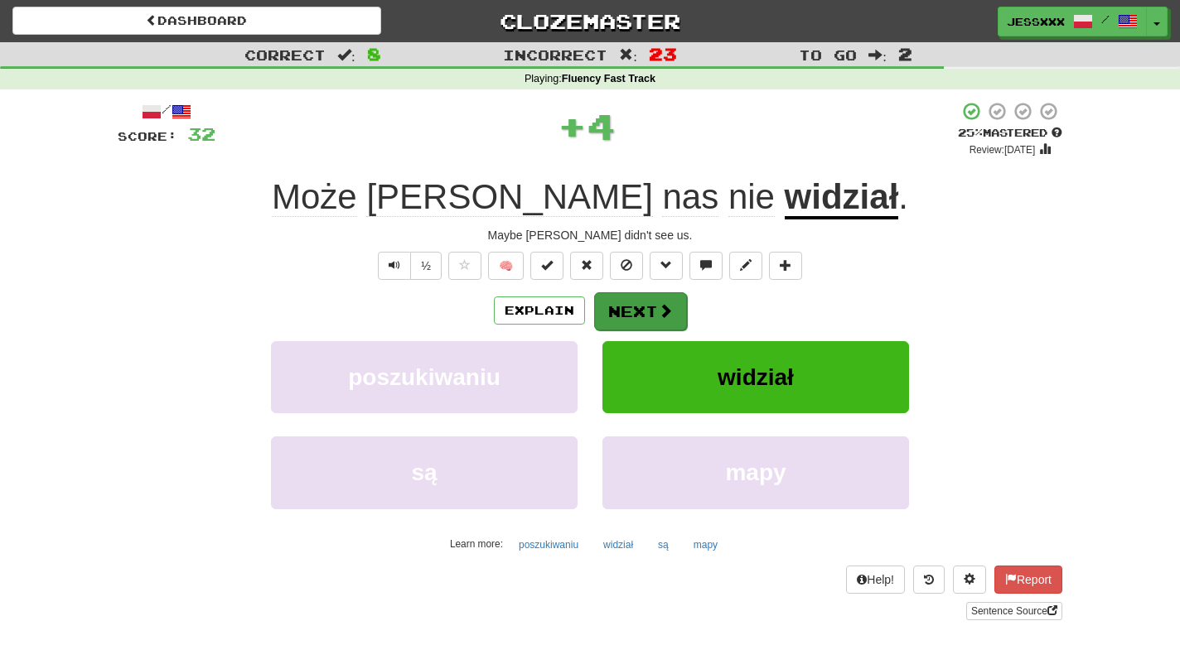
click at [658, 312] on span at bounding box center [665, 310] width 15 height 15
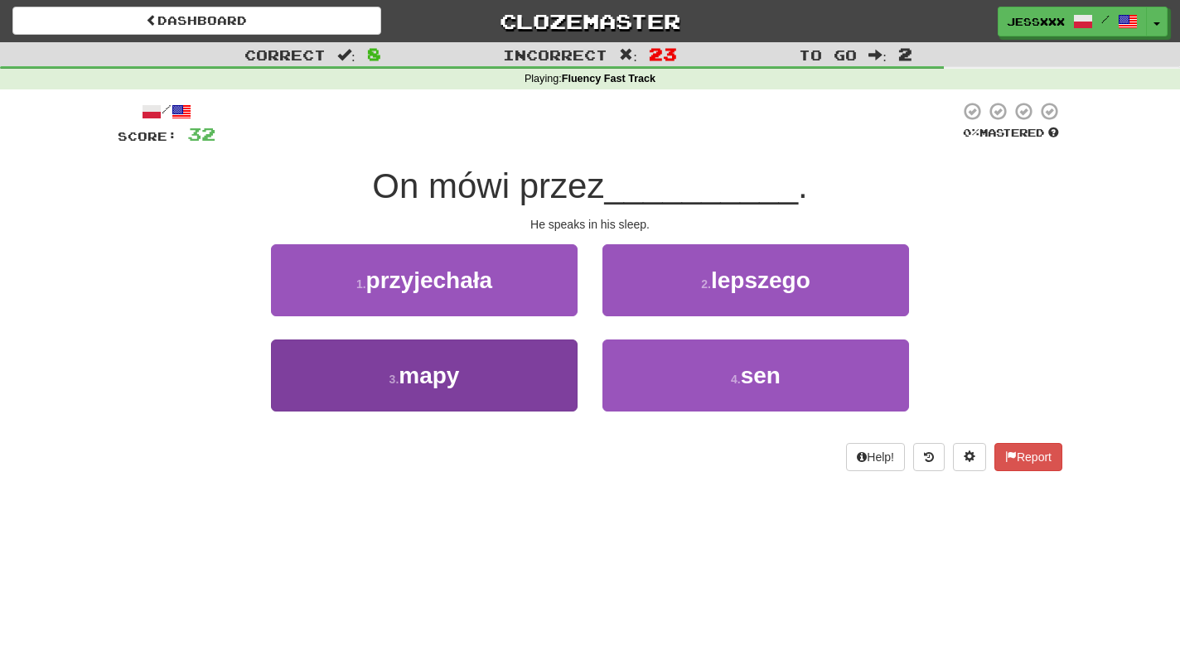
click at [547, 346] on button "3 . mapy" at bounding box center [424, 376] width 307 height 72
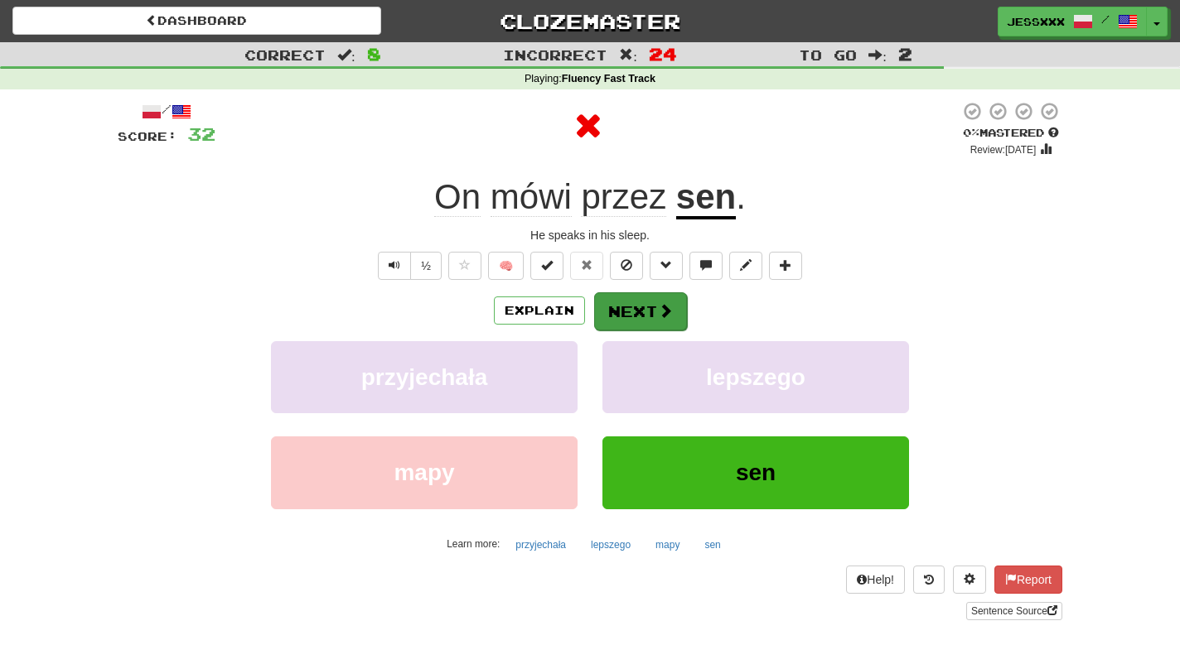
click at [654, 313] on button "Next" at bounding box center [640, 311] width 93 height 38
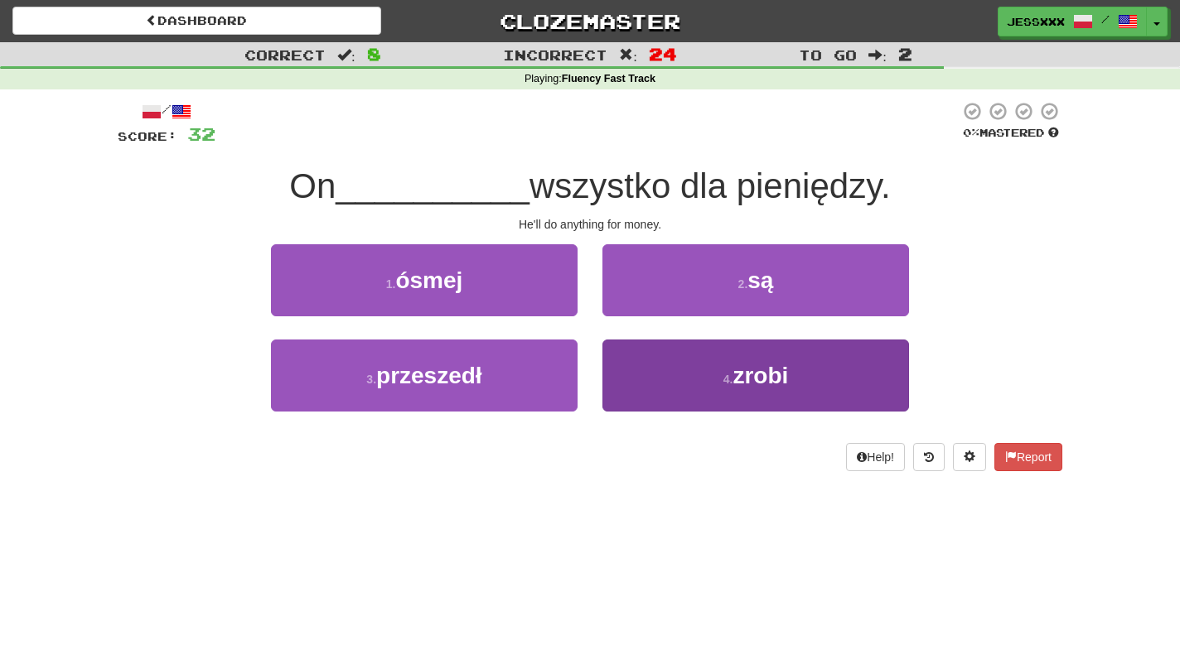
click at [656, 390] on button "4 . zrobi" at bounding box center [755, 376] width 307 height 72
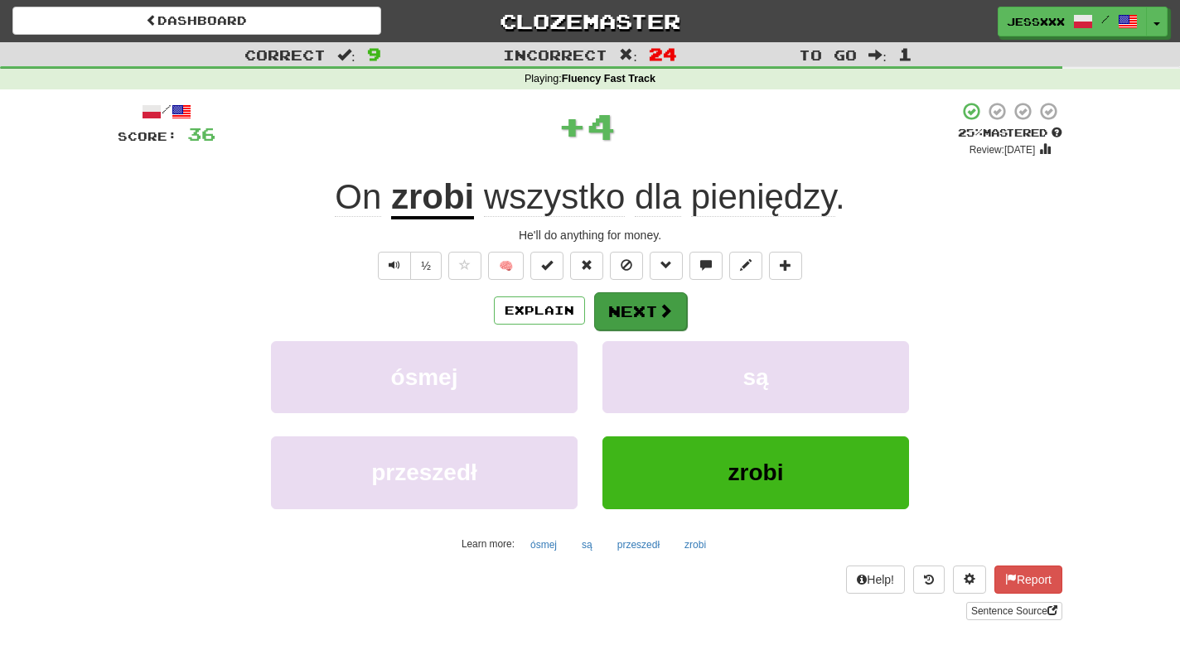
click at [658, 313] on span at bounding box center [665, 310] width 15 height 15
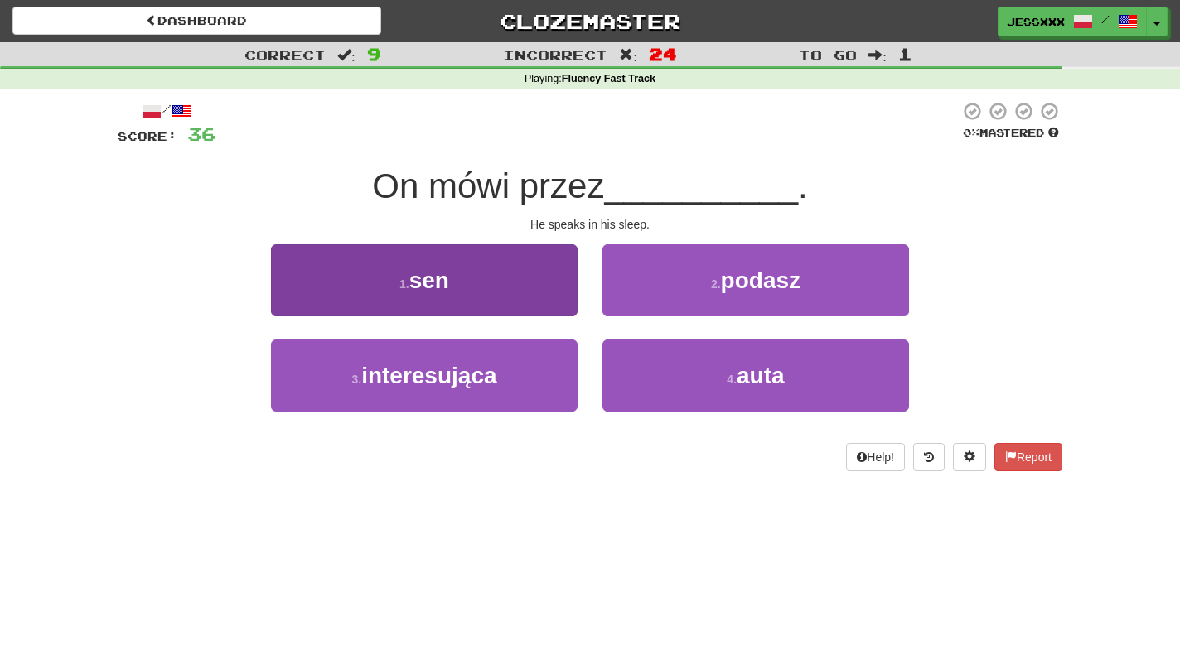
click at [520, 279] on button "1 . sen" at bounding box center [424, 280] width 307 height 72
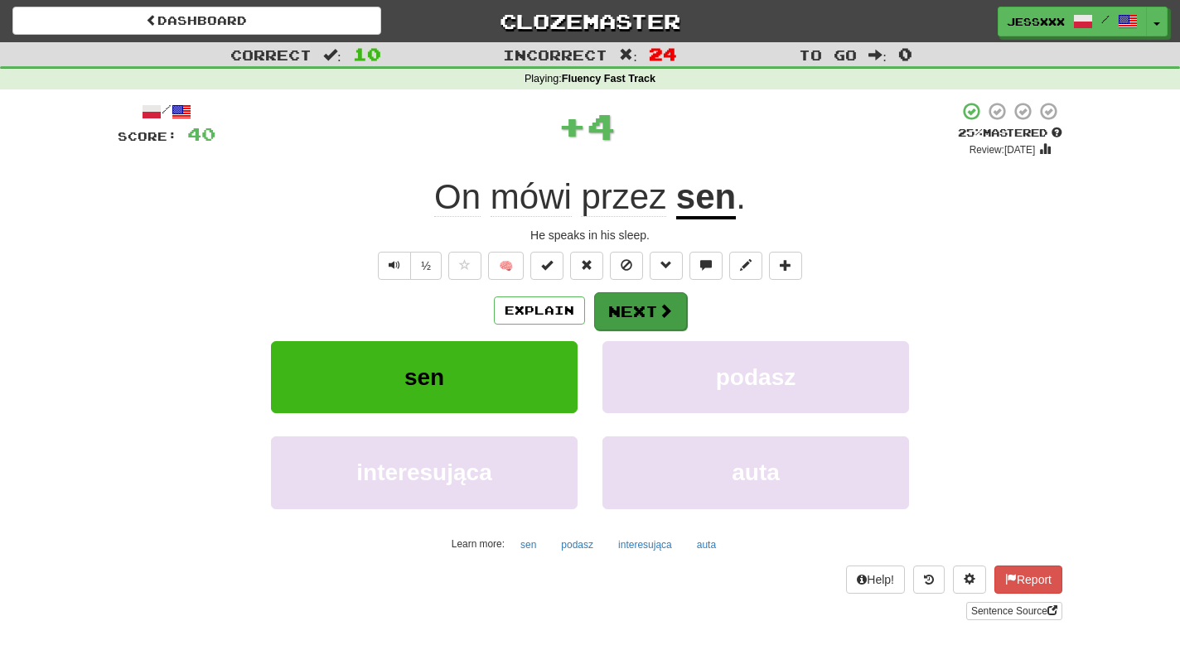
click at [650, 312] on button "Next" at bounding box center [640, 311] width 93 height 38
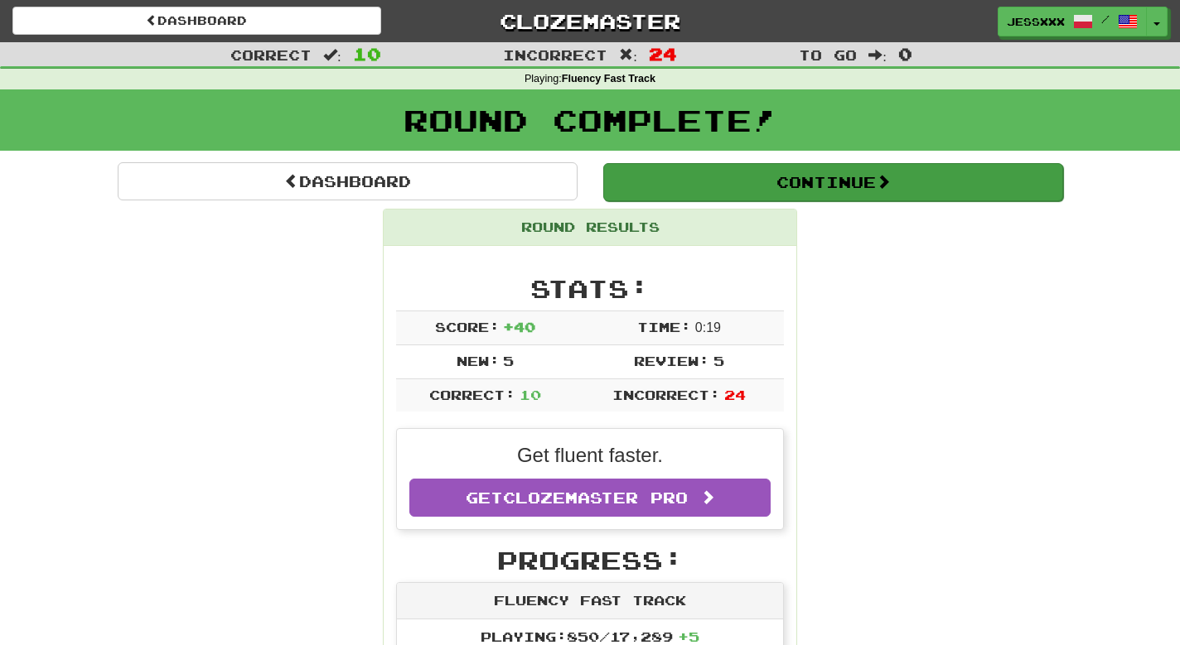
click at [692, 170] on button "Continue" at bounding box center [833, 182] width 460 height 38
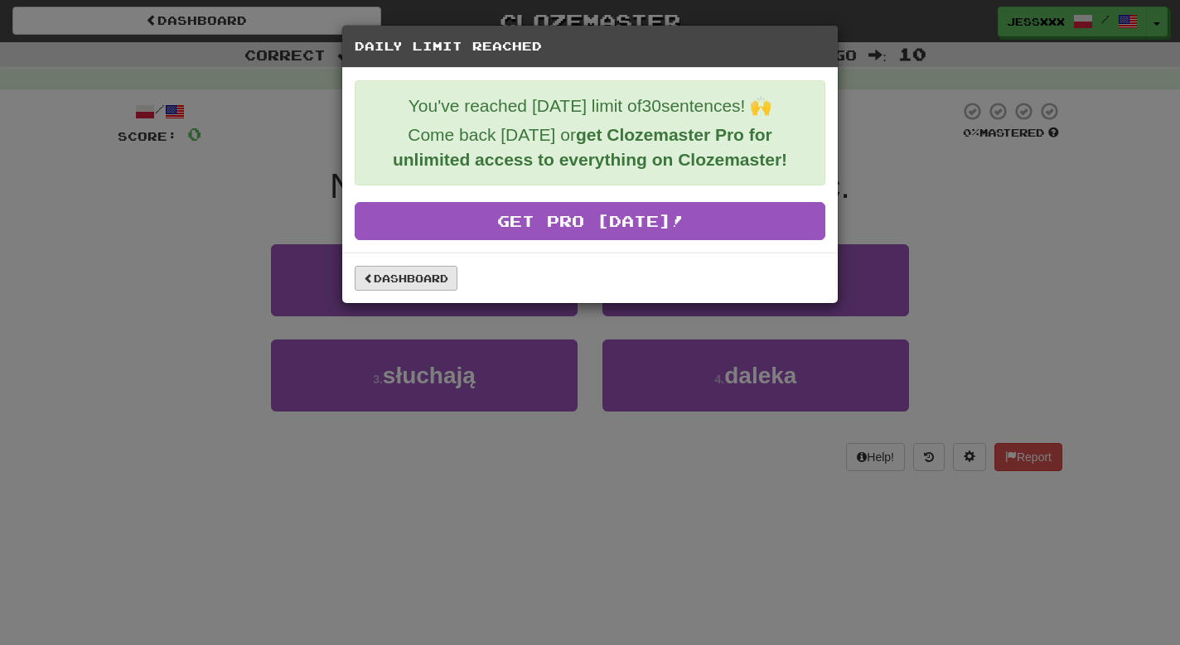
click at [411, 286] on link "Dashboard" at bounding box center [406, 278] width 103 height 25
